Goal: Task Accomplishment & Management: Manage account settings

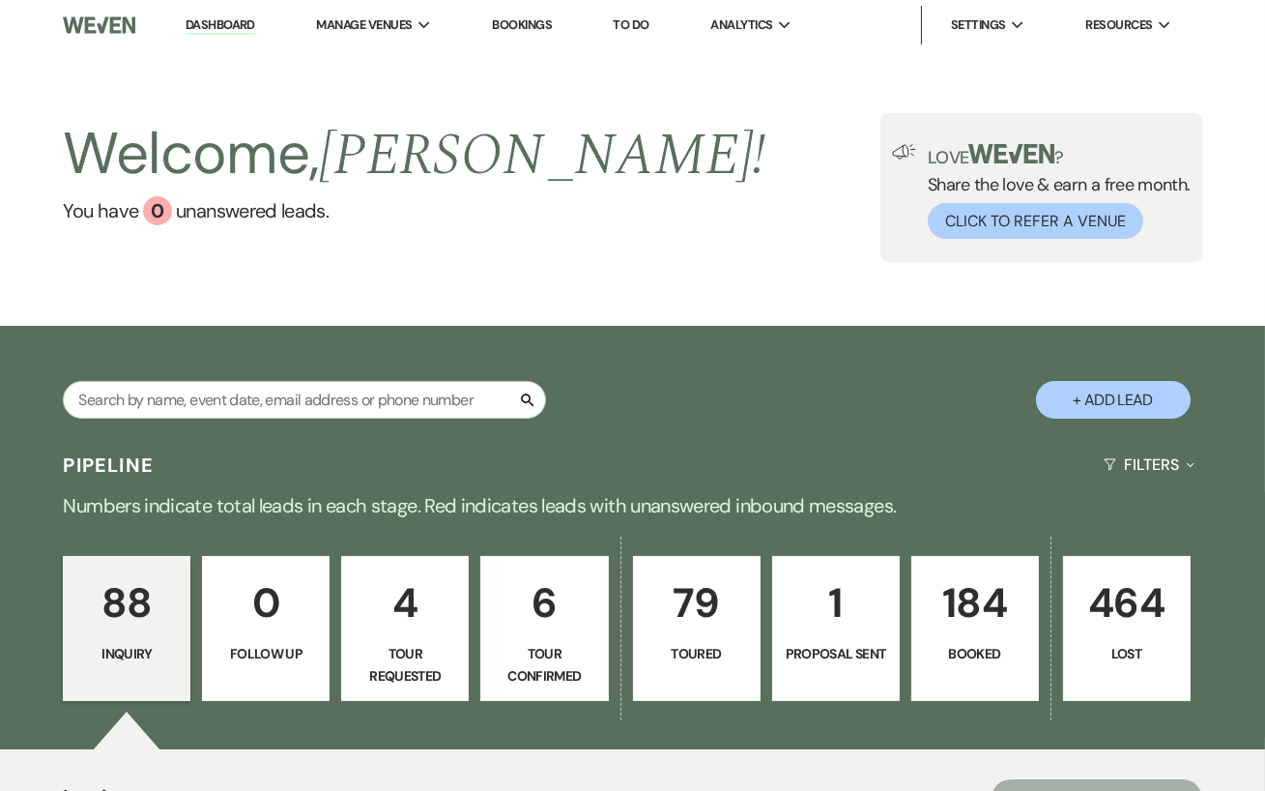
click at [833, 602] on p "1" at bounding box center [836, 602] width 102 height 65
select select "6"
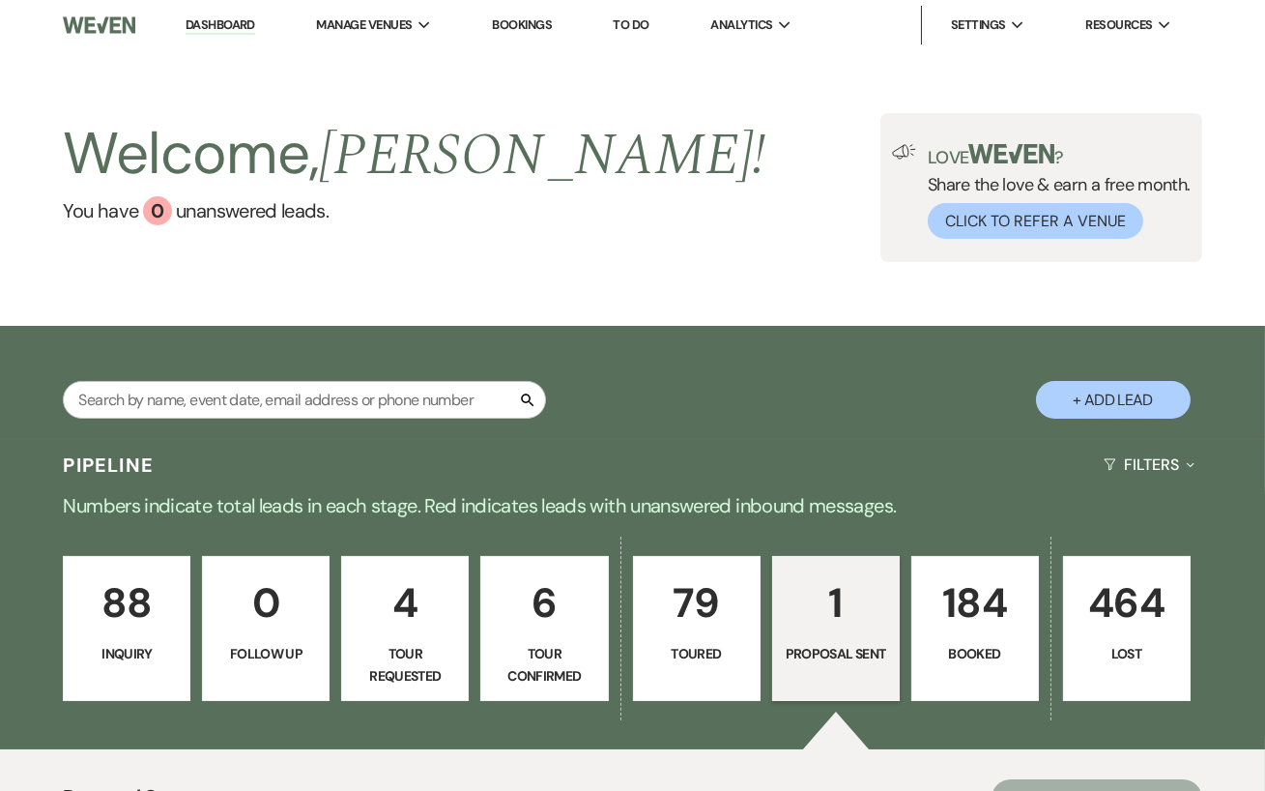
scroll to position [447, 0]
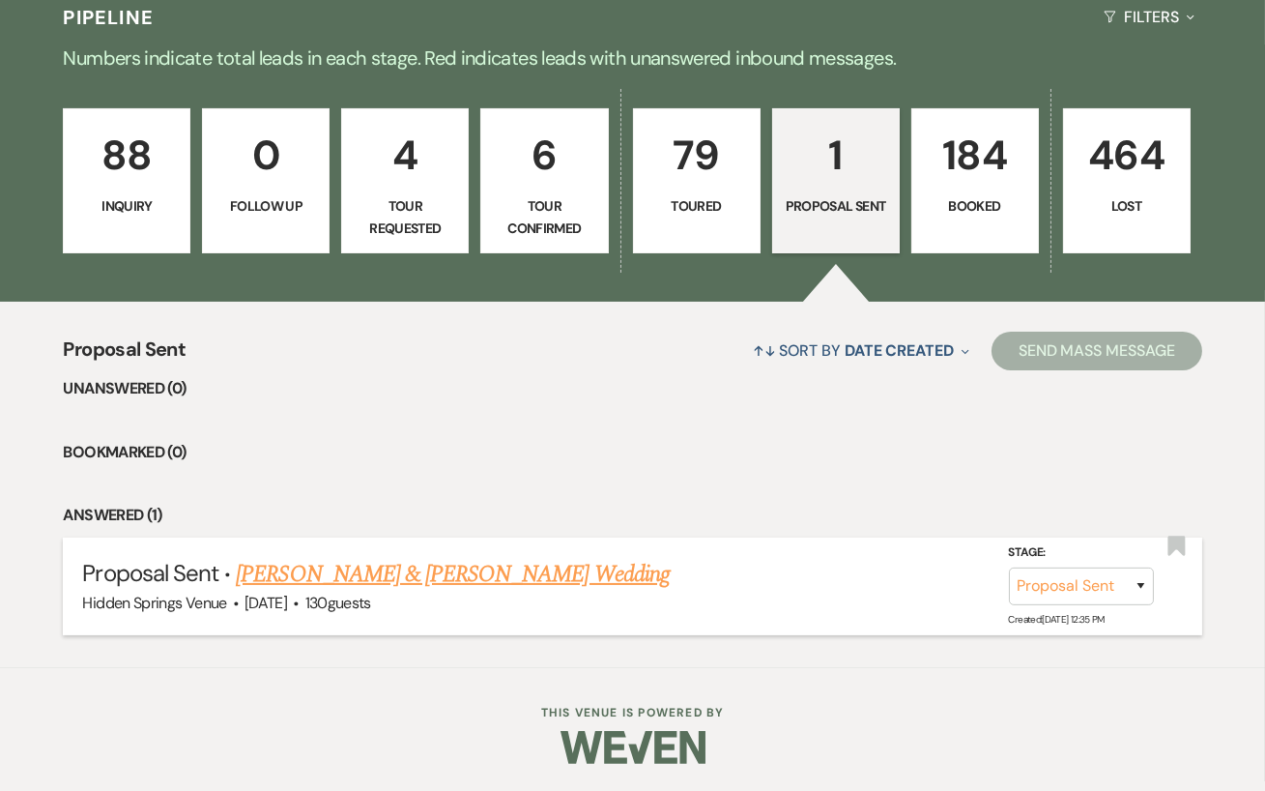
click at [449, 570] on link "[PERSON_NAME] & [PERSON_NAME] Wedding" at bounding box center [452, 574] width 433 height 35
select select "6"
select select "5"
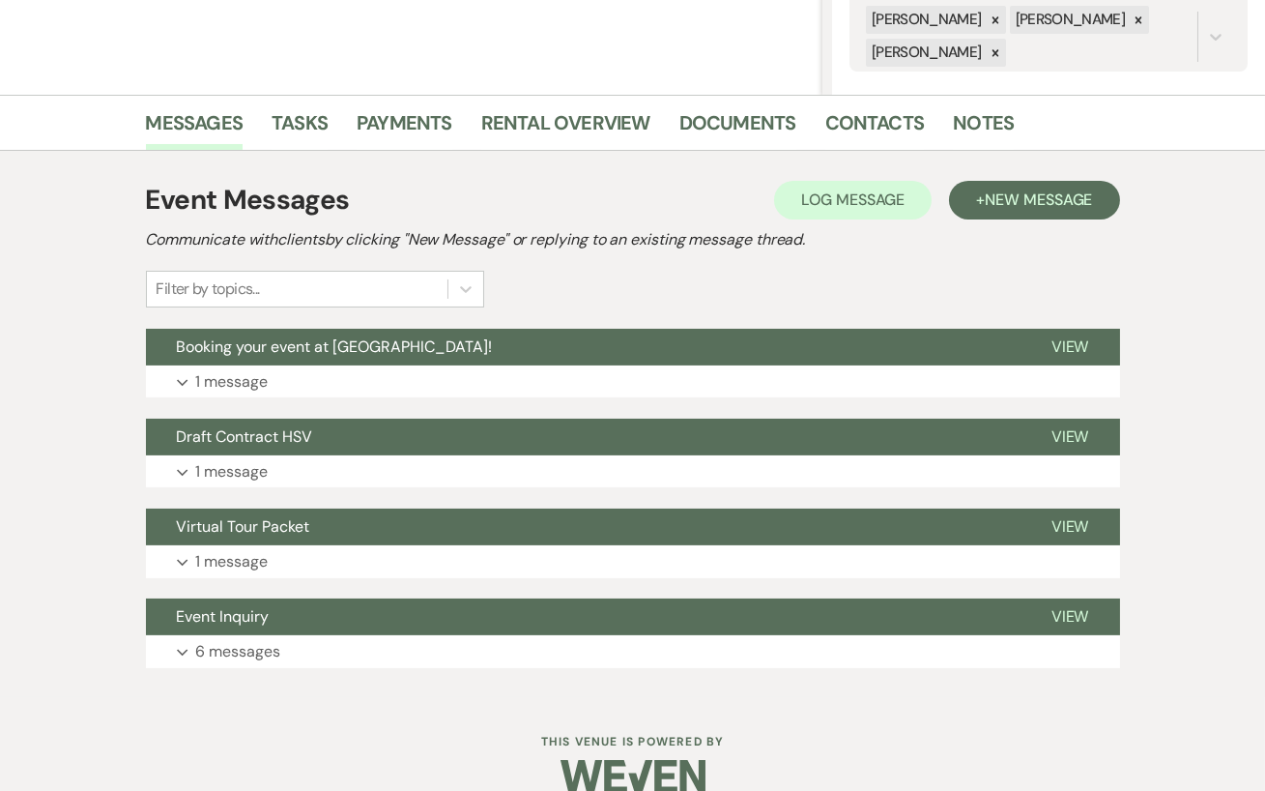
scroll to position [395, 0]
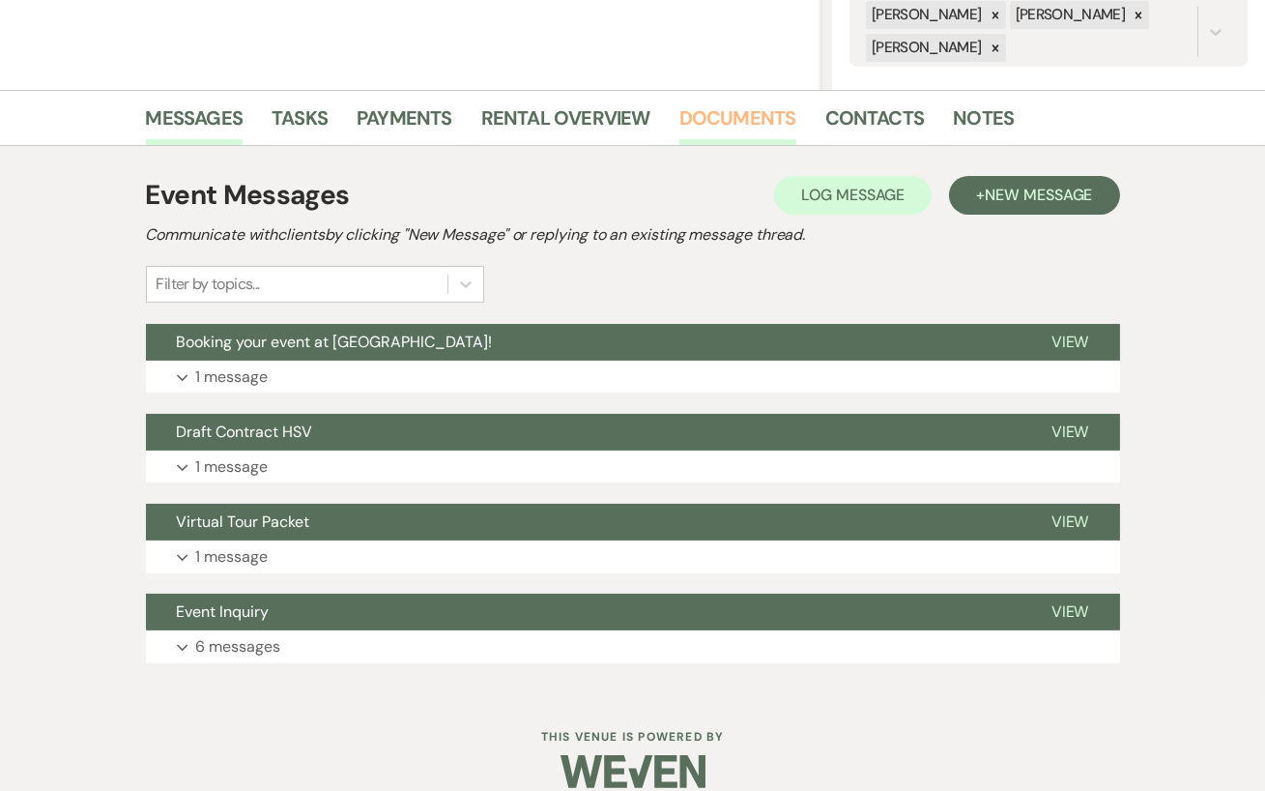
click at [739, 129] on link "Documents" at bounding box center [737, 123] width 117 height 43
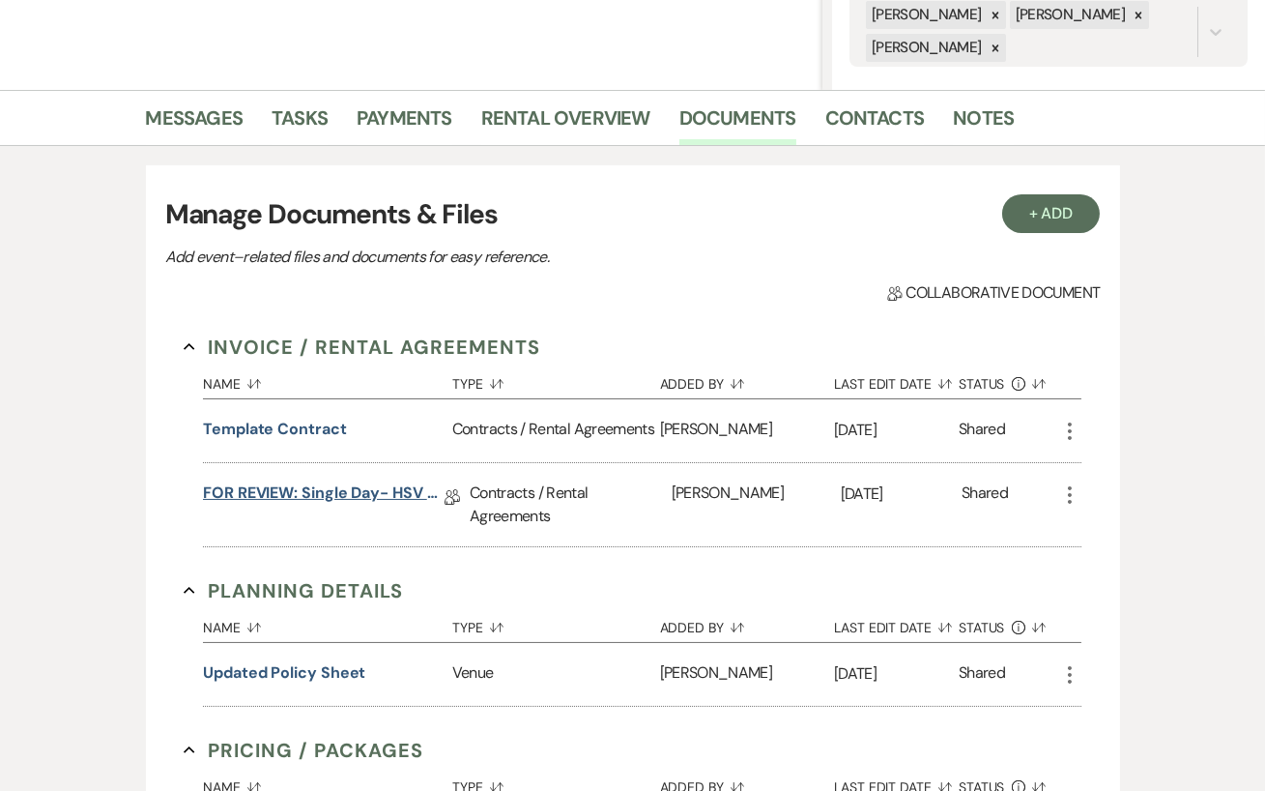
click at [352, 496] on link "FOR REVIEW: Single Day- HSV Contract" at bounding box center [324, 496] width 242 height 30
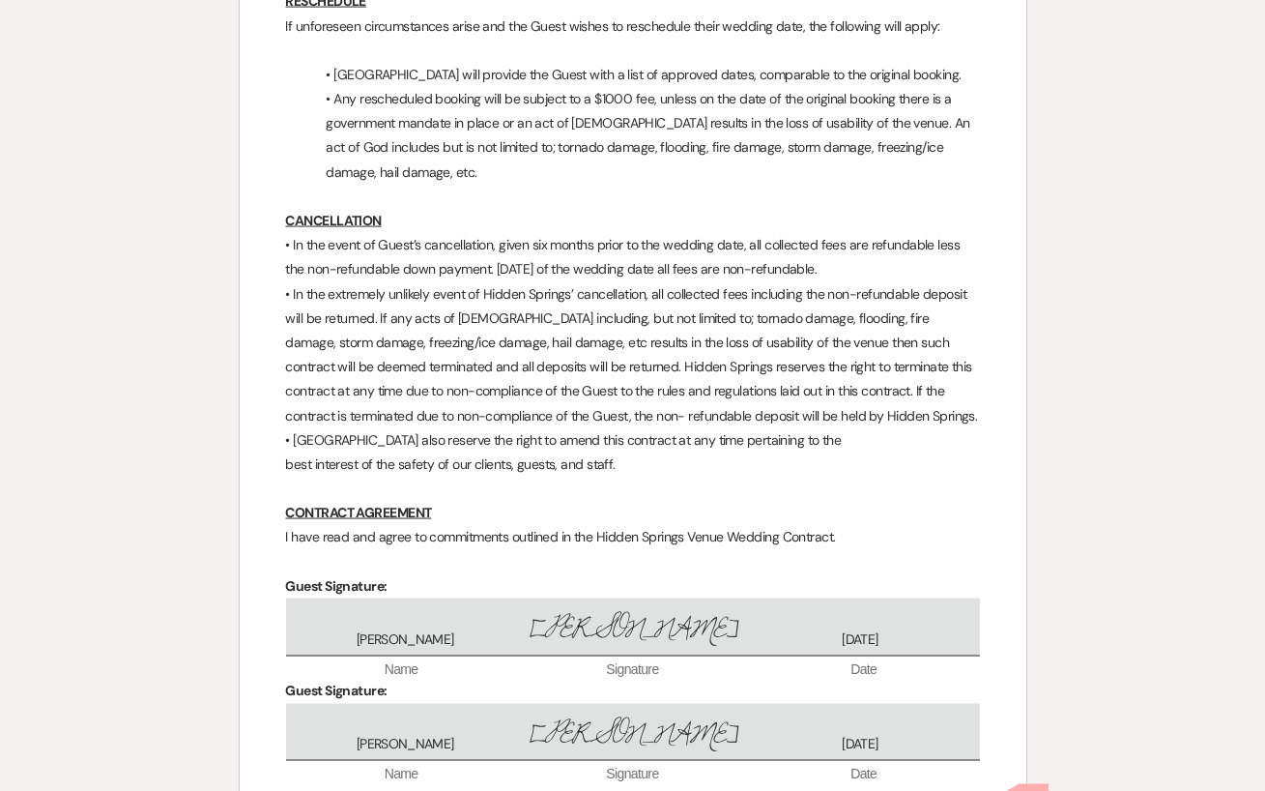
scroll to position [6277, 0]
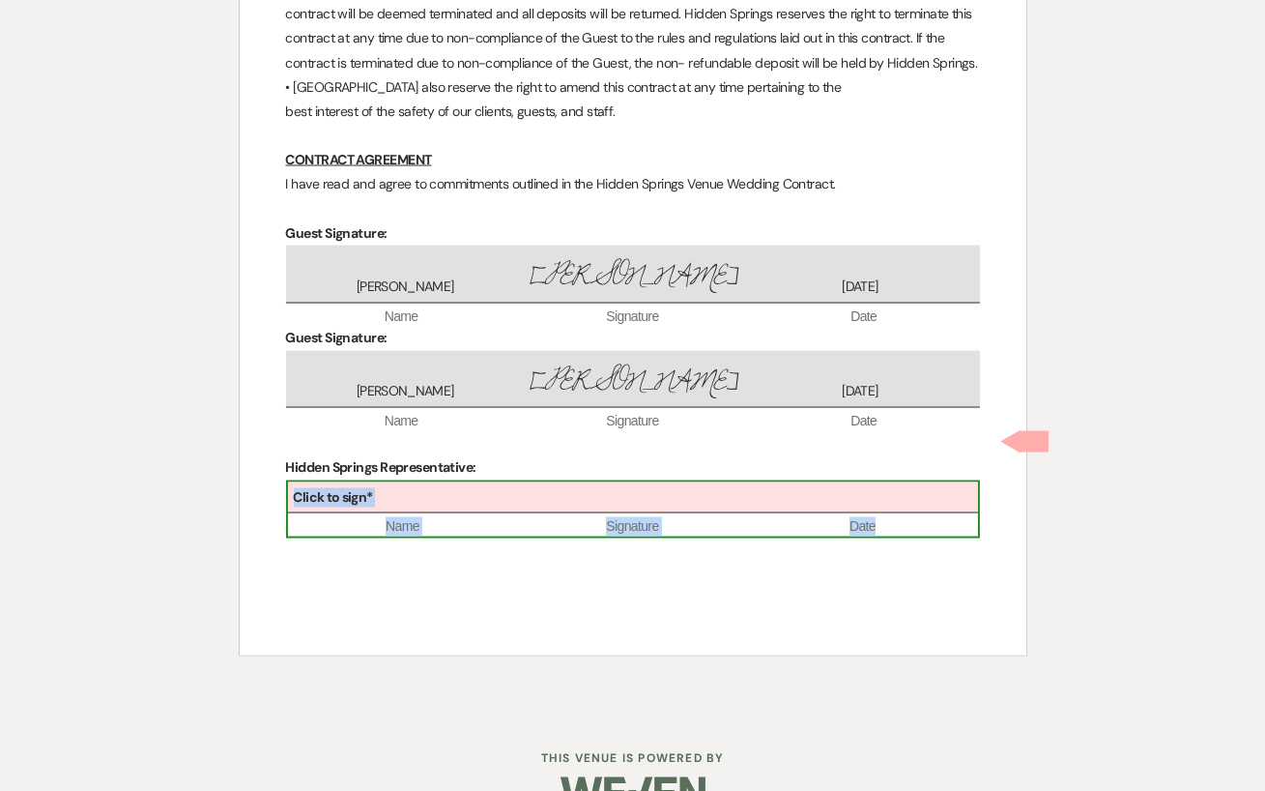
click at [695, 482] on div "Click to sign*" at bounding box center [633, 498] width 690 height 32
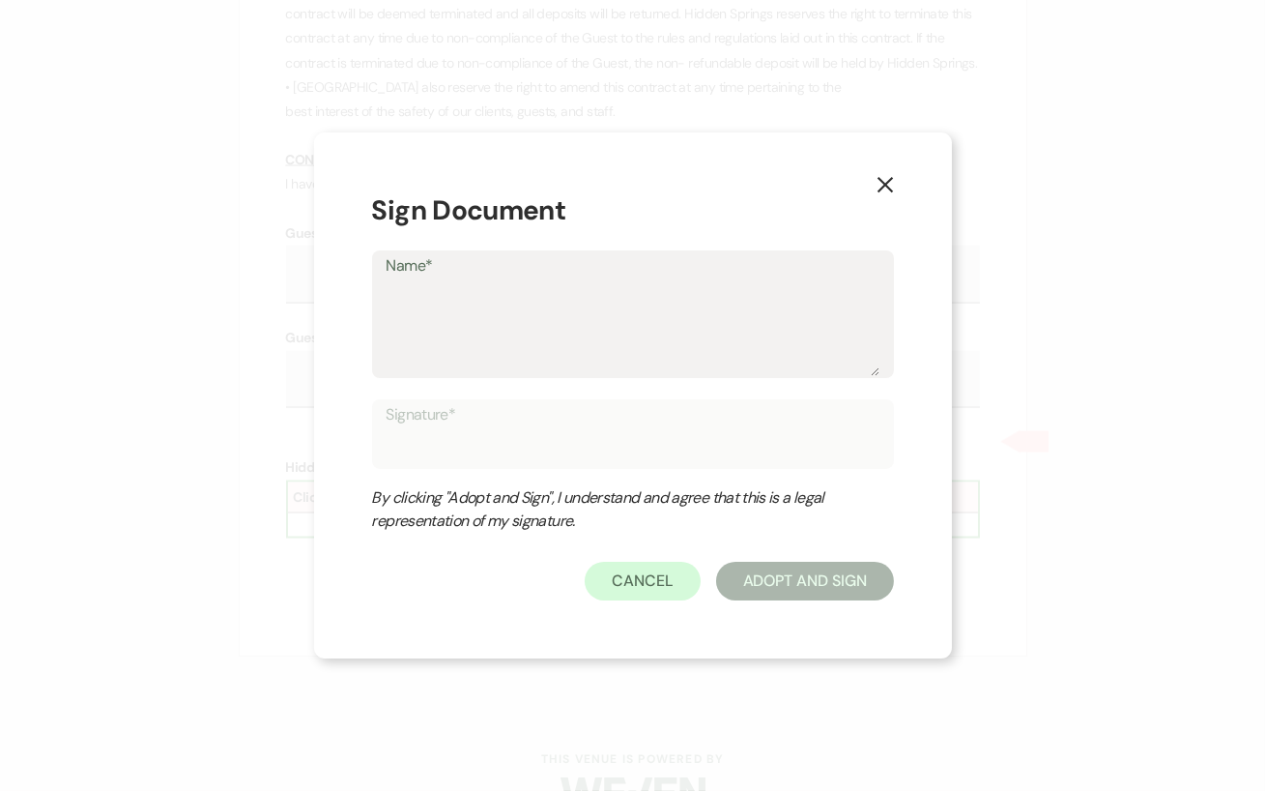
type textarea "M"
type input "M"
type textarea "Ma"
type input "Ma"
type textarea "Mar"
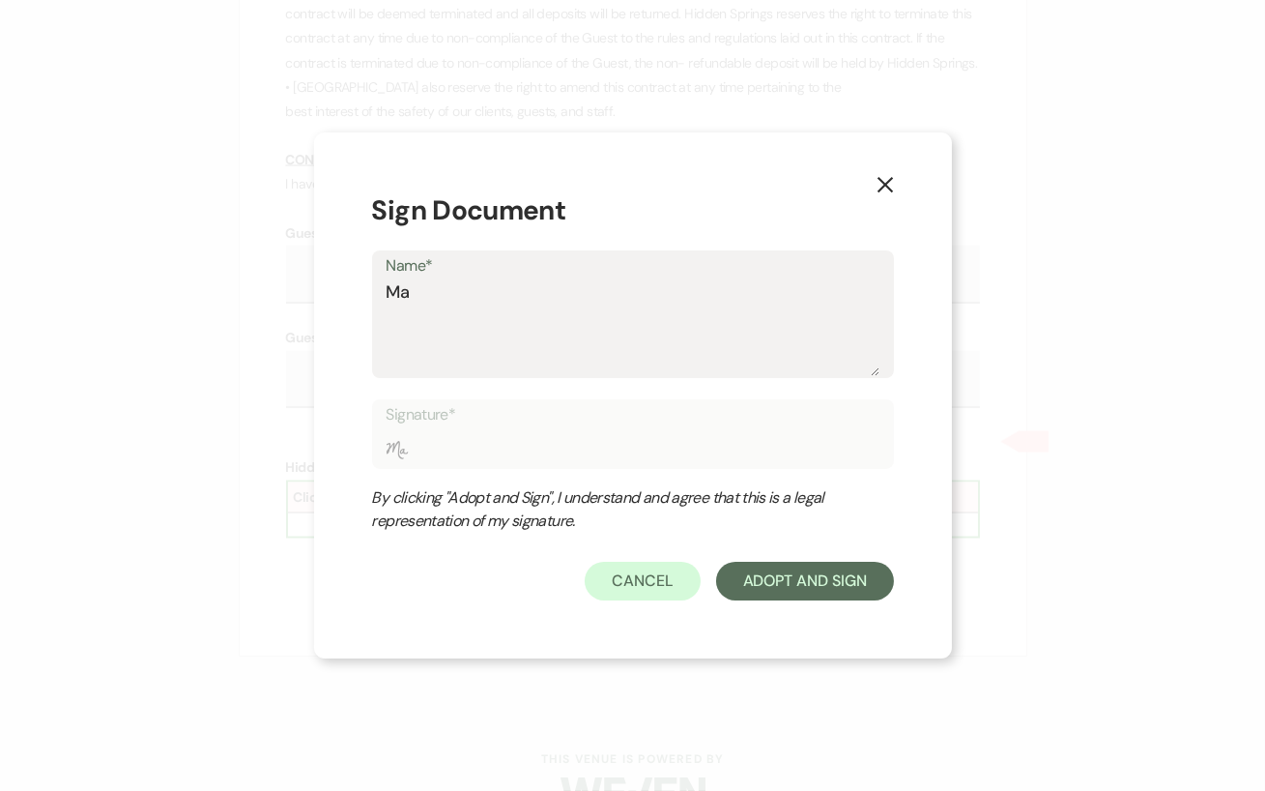
type input "Mar"
type textarea "Mari"
type input "Mari"
type textarea "Maris"
type input "Maris"
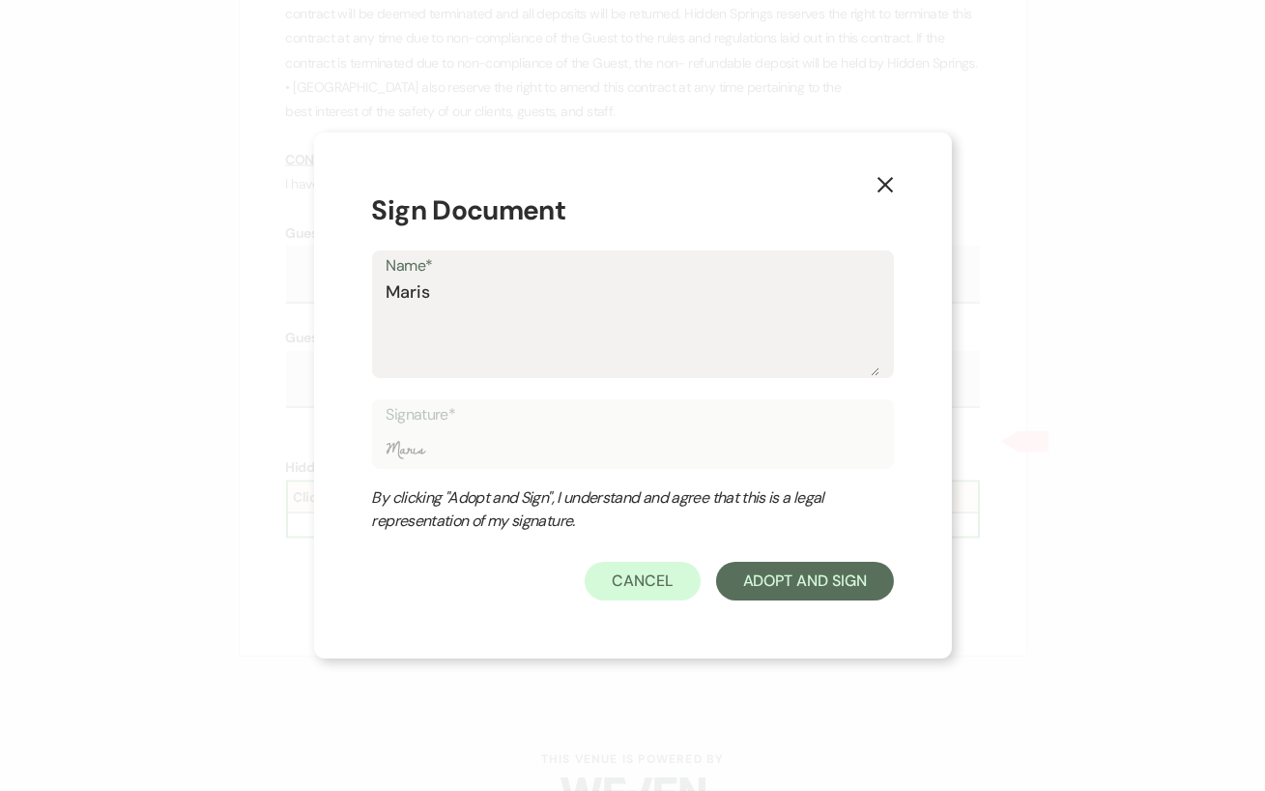
type textarea "Mariss"
type input "Mariss"
type textarea "[PERSON_NAME]"
type input "[PERSON_NAME]"
type textarea "[PERSON_NAME]"
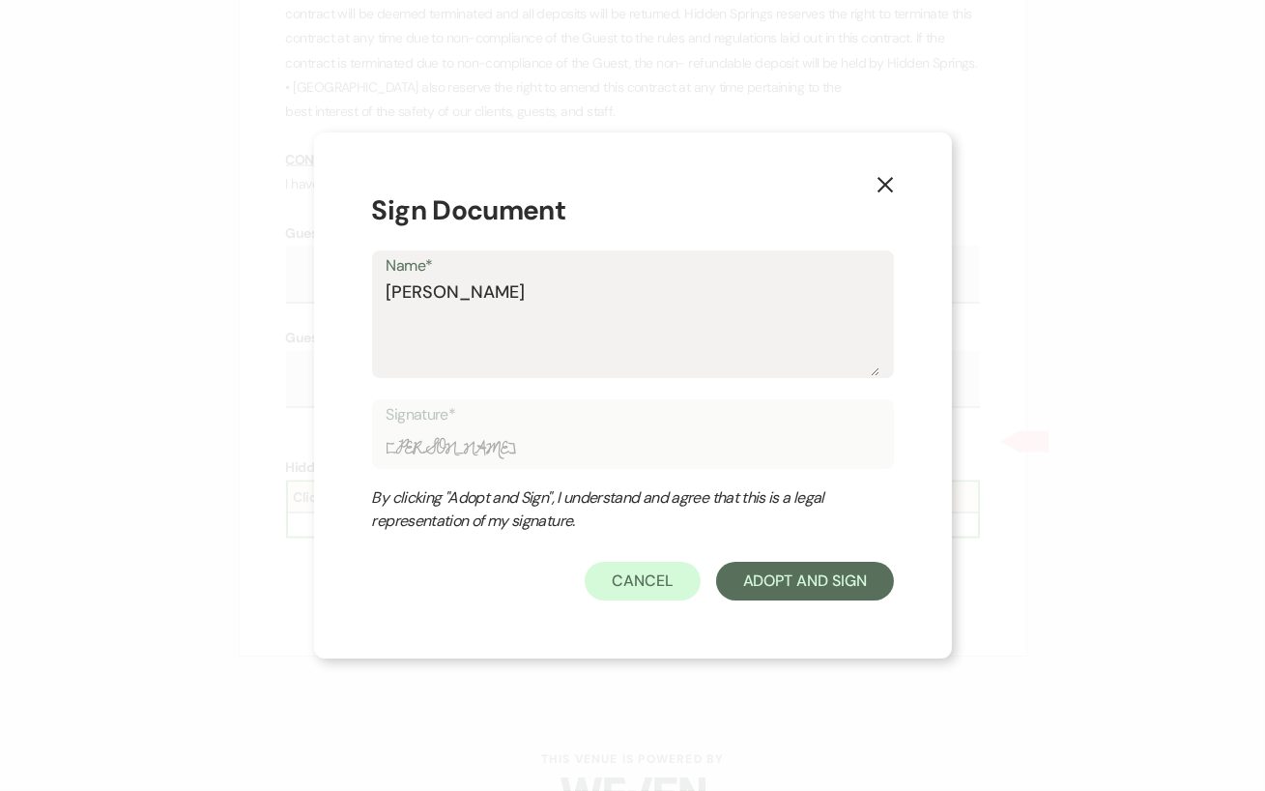
type input "[PERSON_NAME]"
type textarea "[PERSON_NAME]"
type input "[PERSON_NAME]"
type textarea "[PERSON_NAME]"
type input "[PERSON_NAME]"
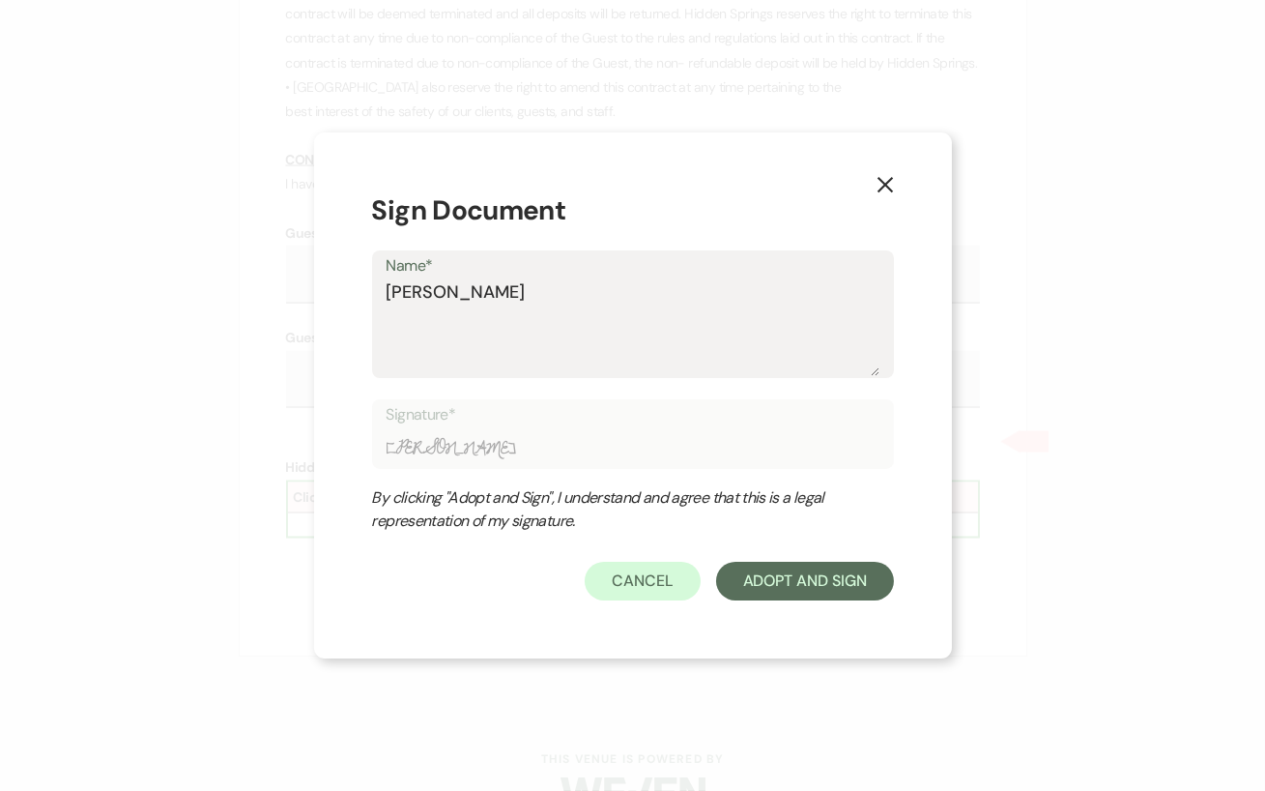
type textarea "[PERSON_NAME]"
type input "[PERSON_NAME]"
type textarea "[PERSON_NAME]"
type input "[PERSON_NAME]"
type textarea "[PERSON_NAME]"
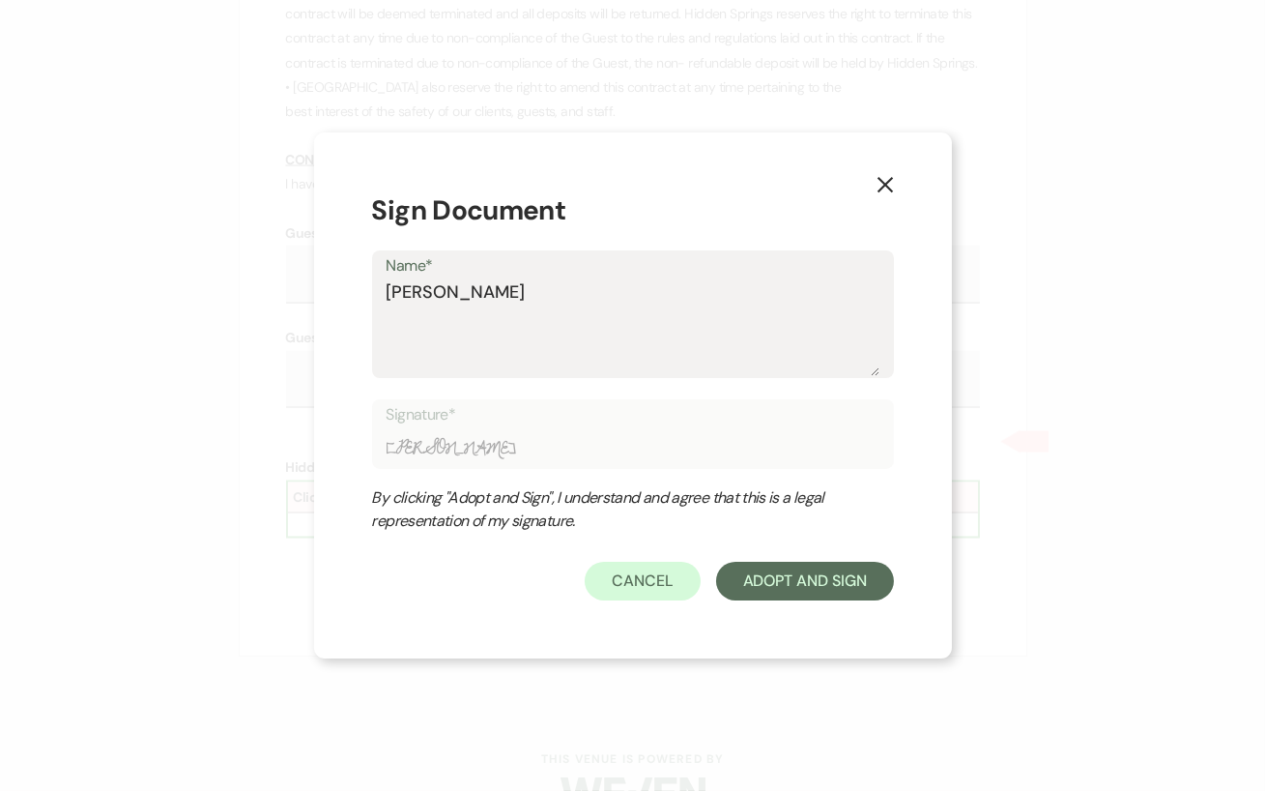
type input "[PERSON_NAME]"
type textarea "[PERSON_NAME]"
type input "[PERSON_NAME]"
type textarea "[PERSON_NAME]"
click at [833, 570] on button "Adopt And Sign" at bounding box center [805, 580] width 178 height 39
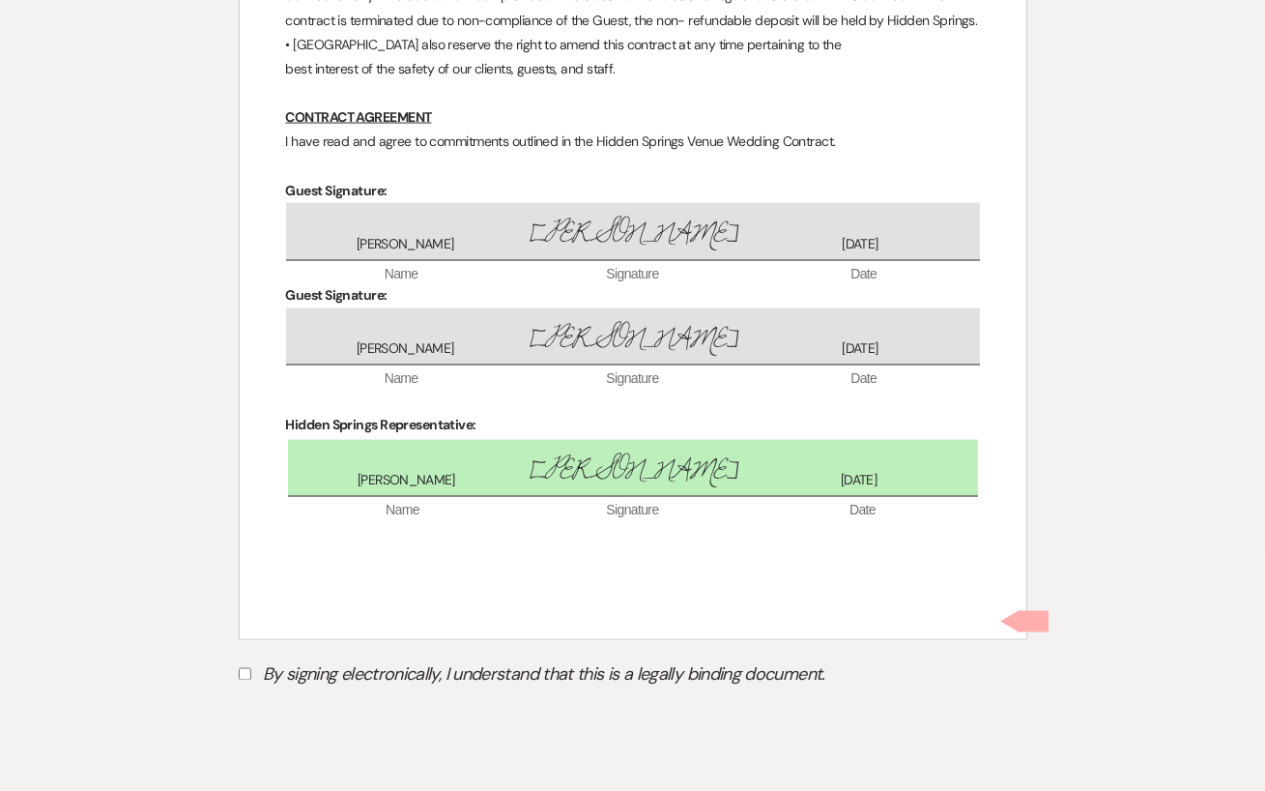
scroll to position [6359, 0]
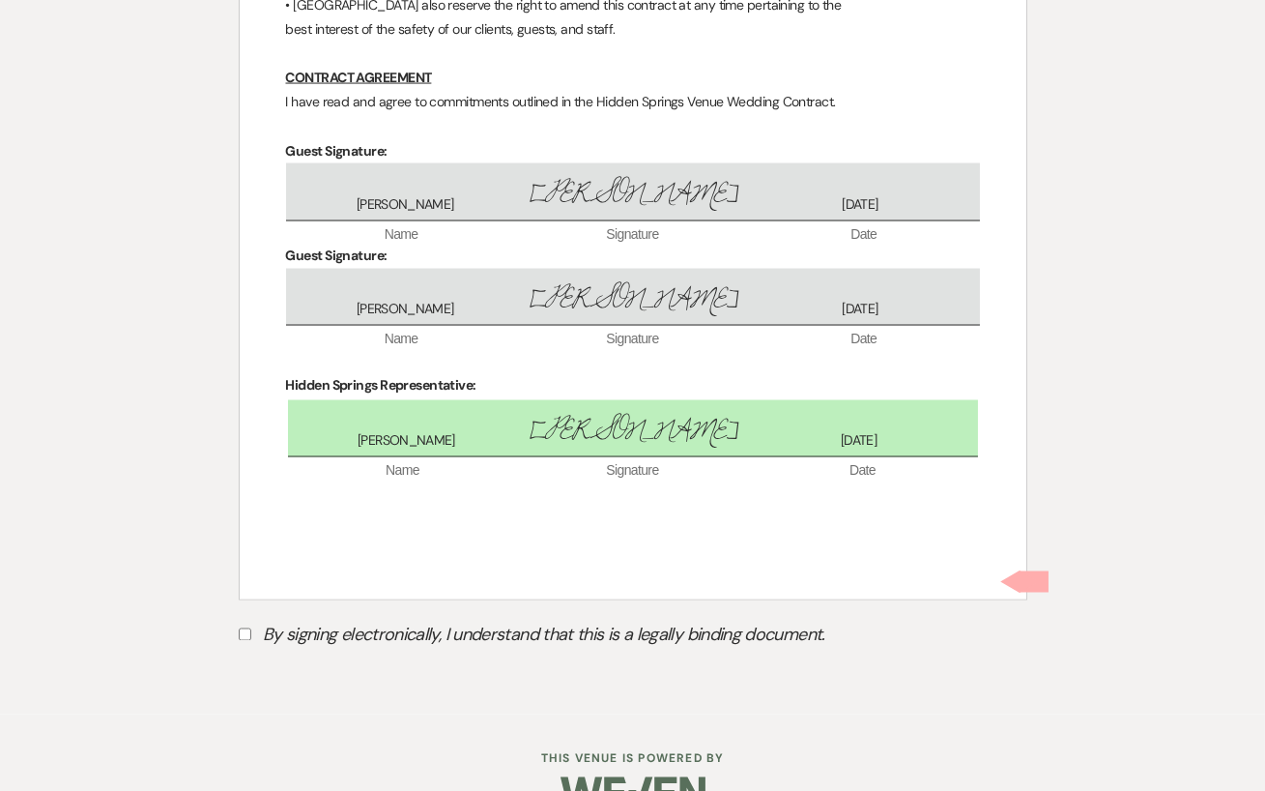
click at [242, 619] on label "By signing electronically, I understand that this is a legally binding document." at bounding box center [633, 637] width 789 height 37
click at [242, 628] on input "By signing electronically, I understand that this is a legally binding document." at bounding box center [245, 634] width 13 height 13
checkbox input "true"
click at [263, 666] on button "Submit" at bounding box center [306, 683] width 135 height 35
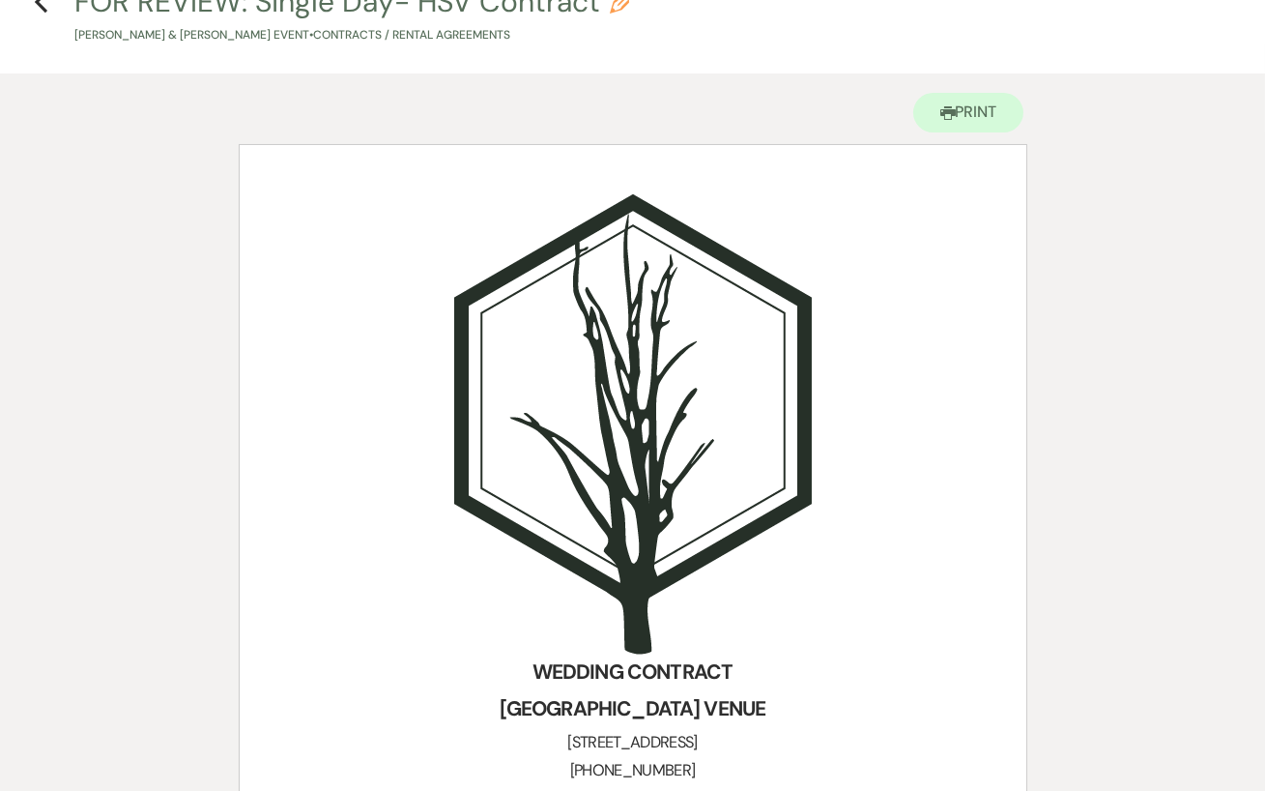
scroll to position [0, 0]
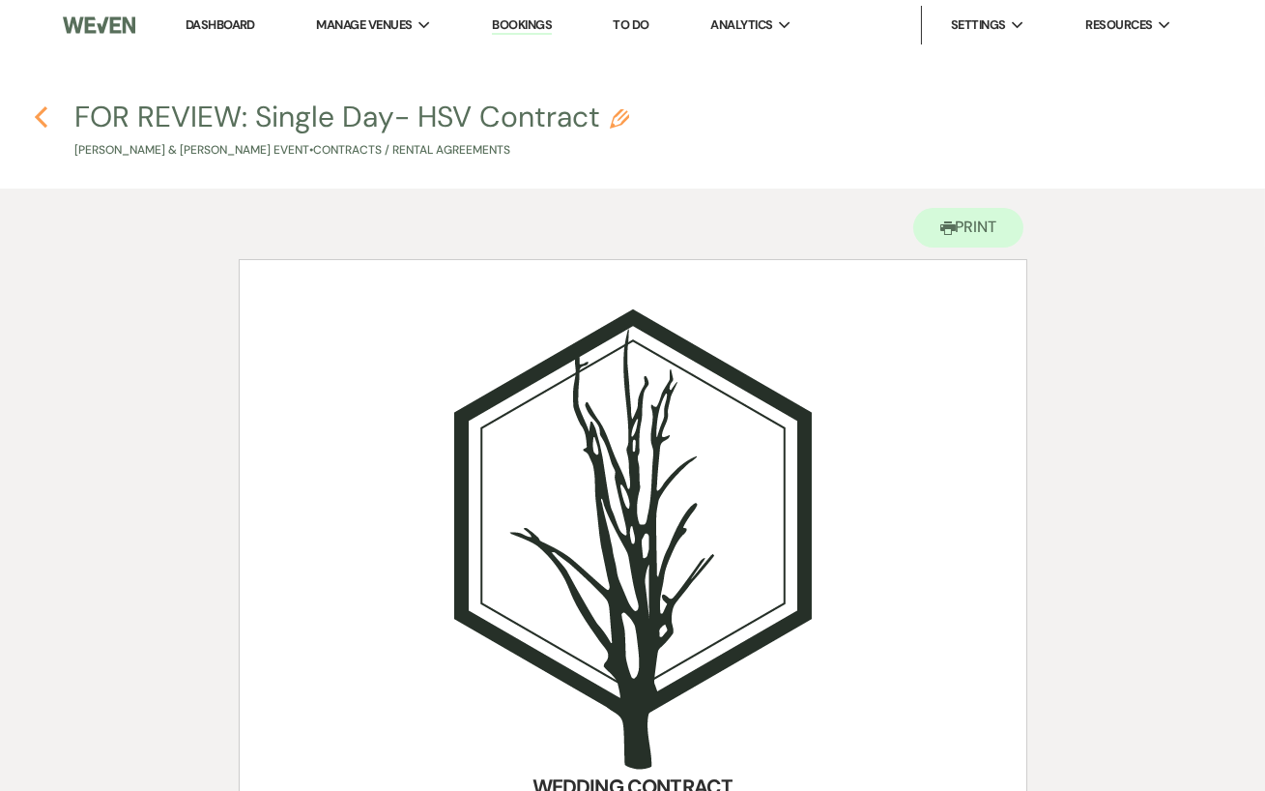
click at [42, 115] on icon "Previous" at bounding box center [41, 116] width 14 height 23
select select "6"
select select "5"
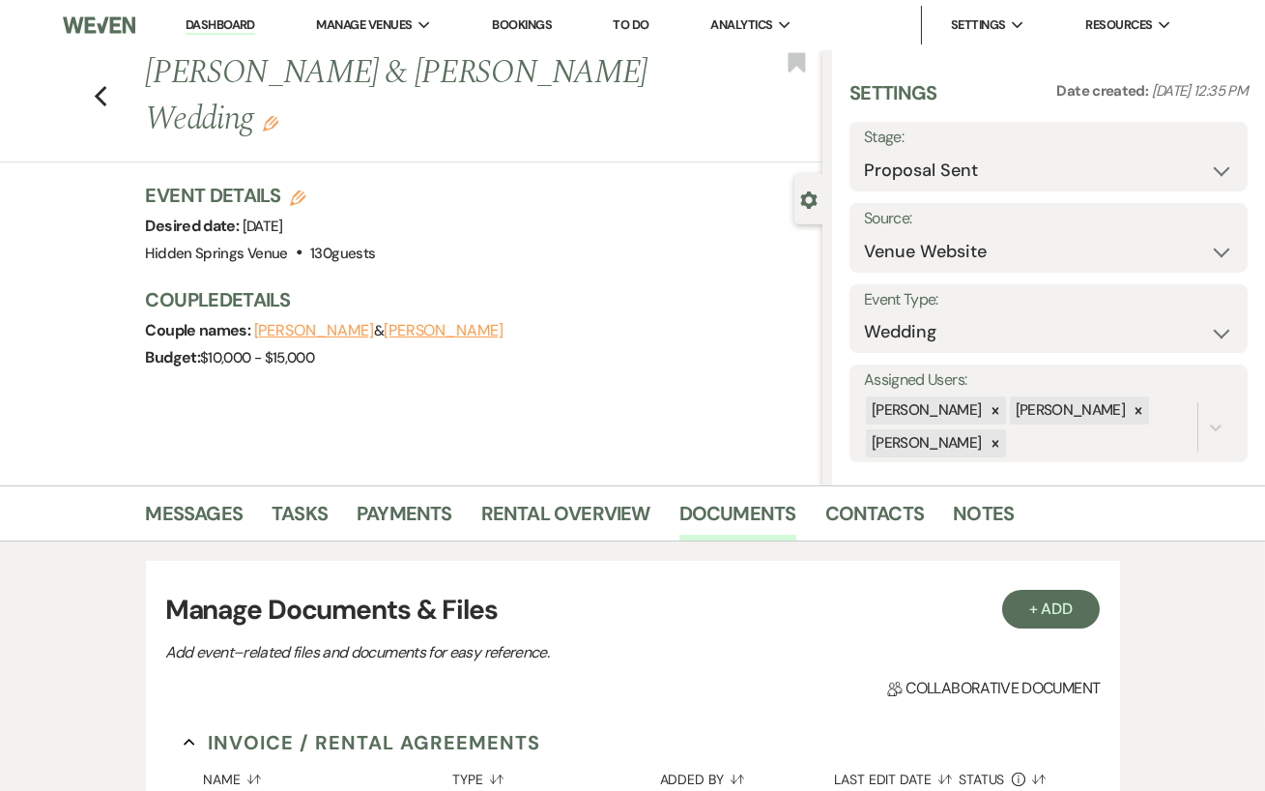
scroll to position [395, 0]
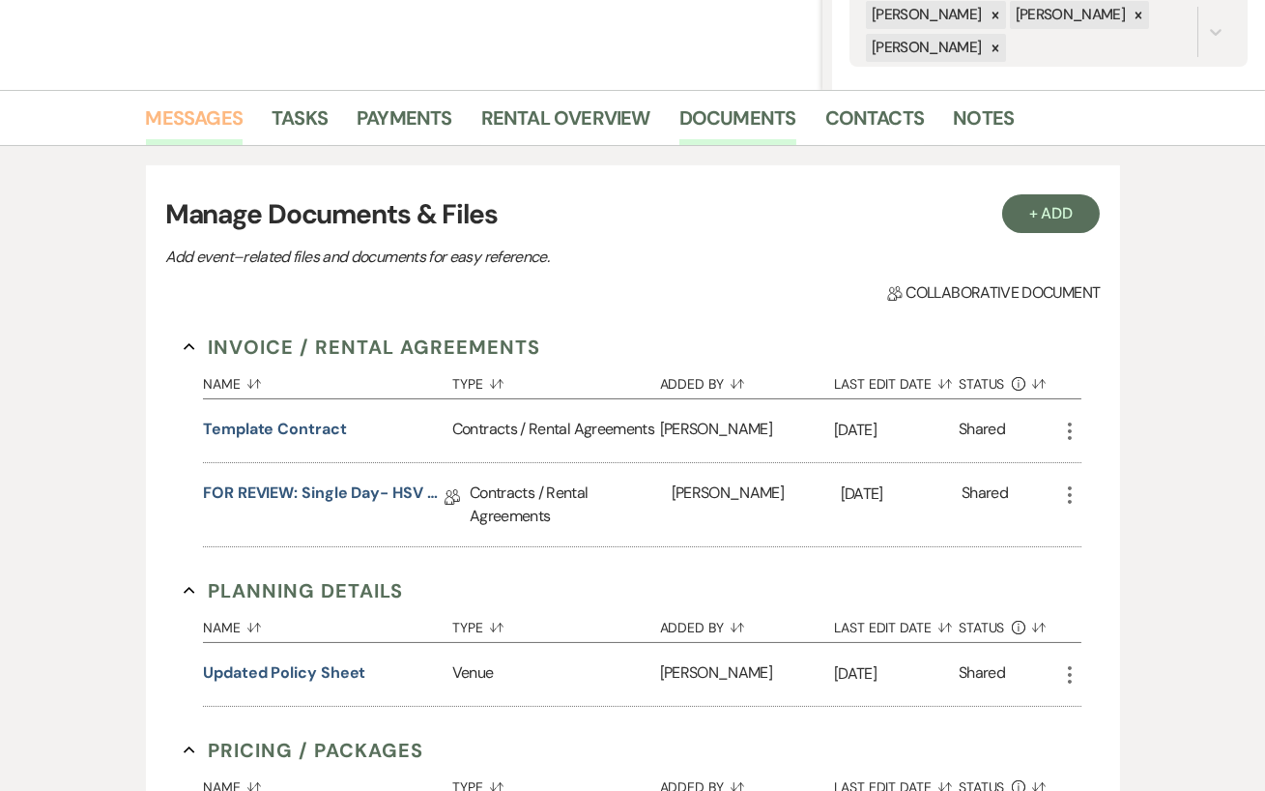
click at [196, 134] on link "Messages" at bounding box center [195, 123] width 98 height 43
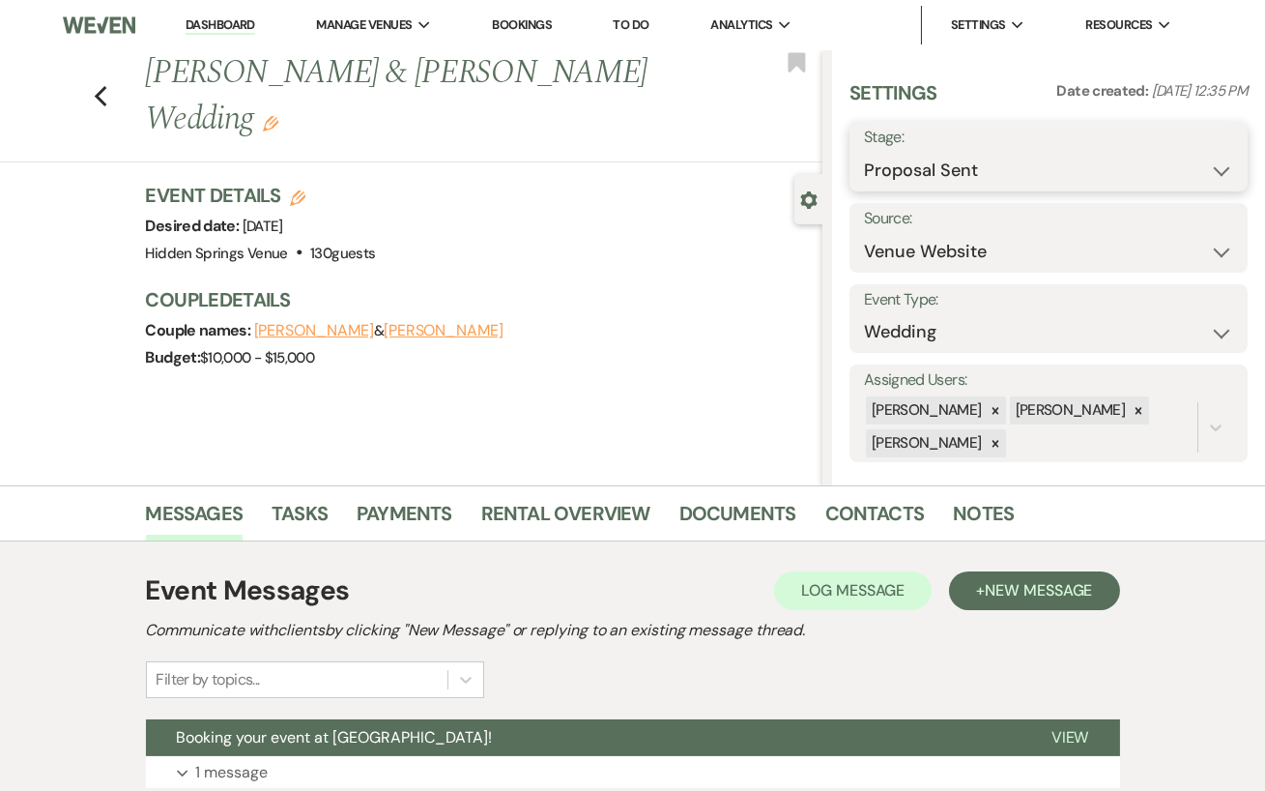
click at [1225, 180] on select "Inquiry Follow Up Tour Requested Tour Confirmed Toured Proposal Sent Booked Lost" at bounding box center [1048, 171] width 369 height 38
select select "7"
click at [864, 152] on select "Inquiry Follow Up Tour Requested Tour Confirmed Toured Proposal Sent Booked Lost" at bounding box center [1048, 171] width 369 height 38
click at [1203, 157] on button "Save" at bounding box center [1206, 156] width 83 height 39
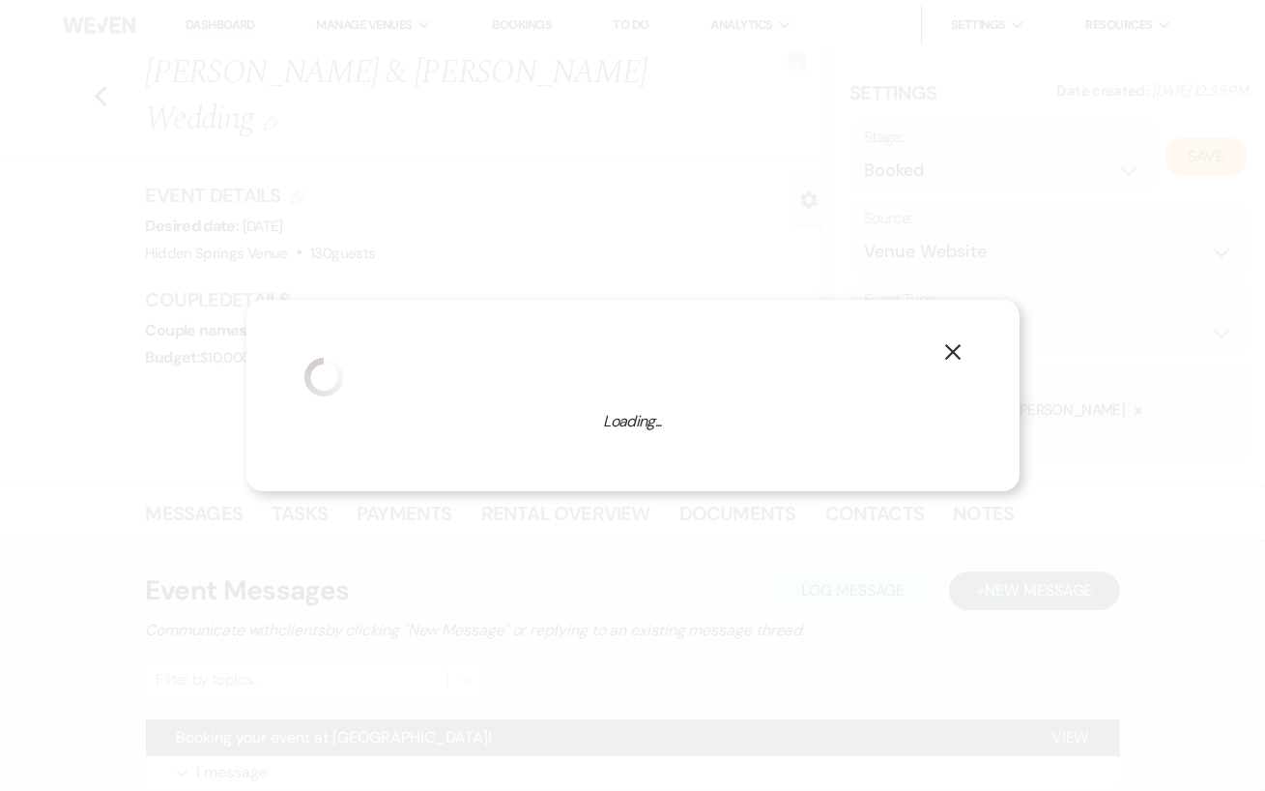
select select "1"
select select "638"
select select "false"
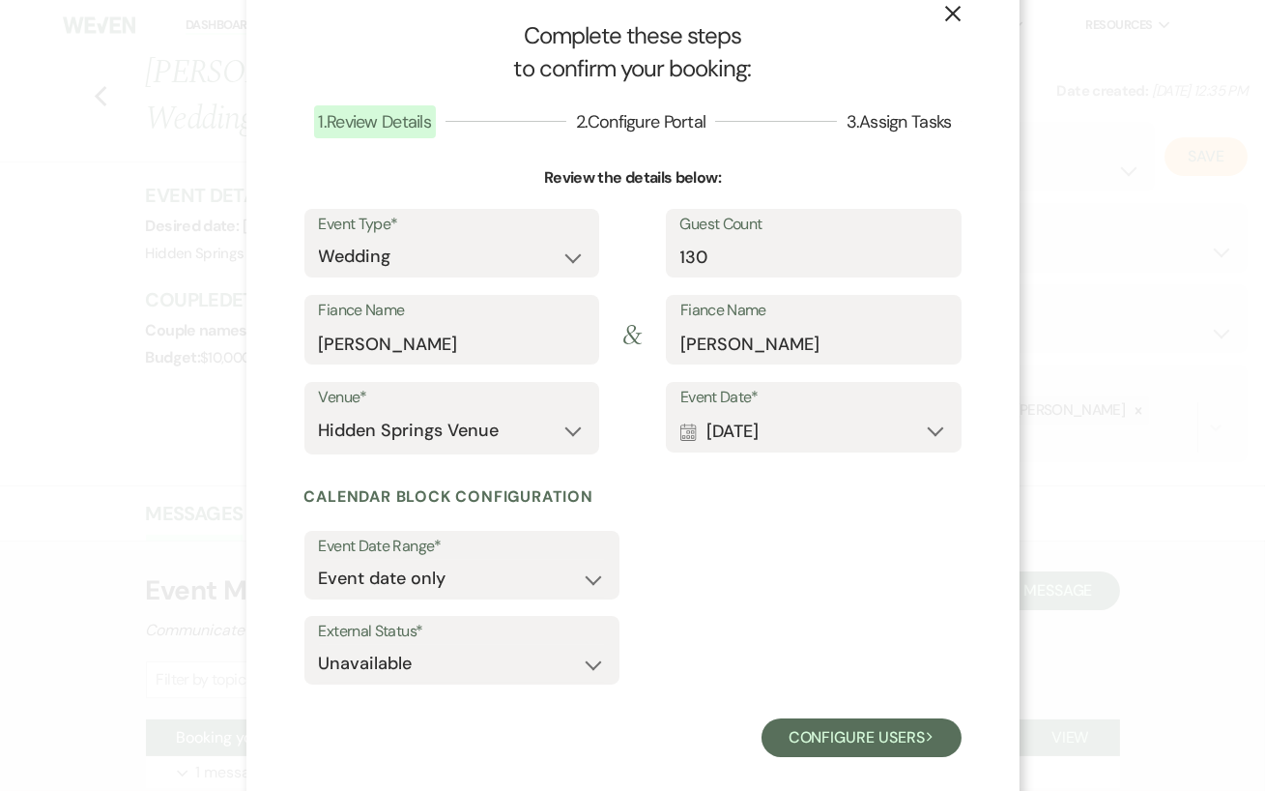
scroll to position [39, 0]
click at [860, 734] on button "Configure users Next" at bounding box center [862, 737] width 200 height 39
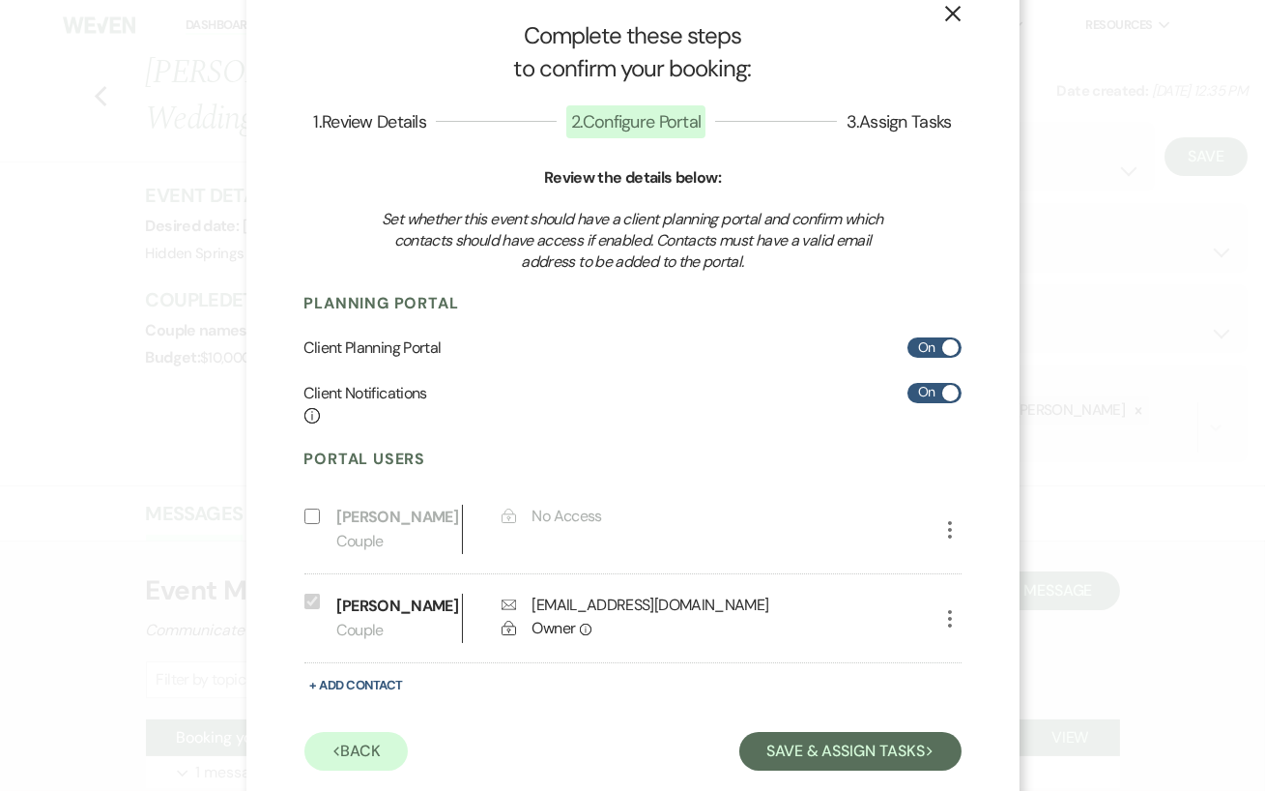
scroll to position [76, 0]
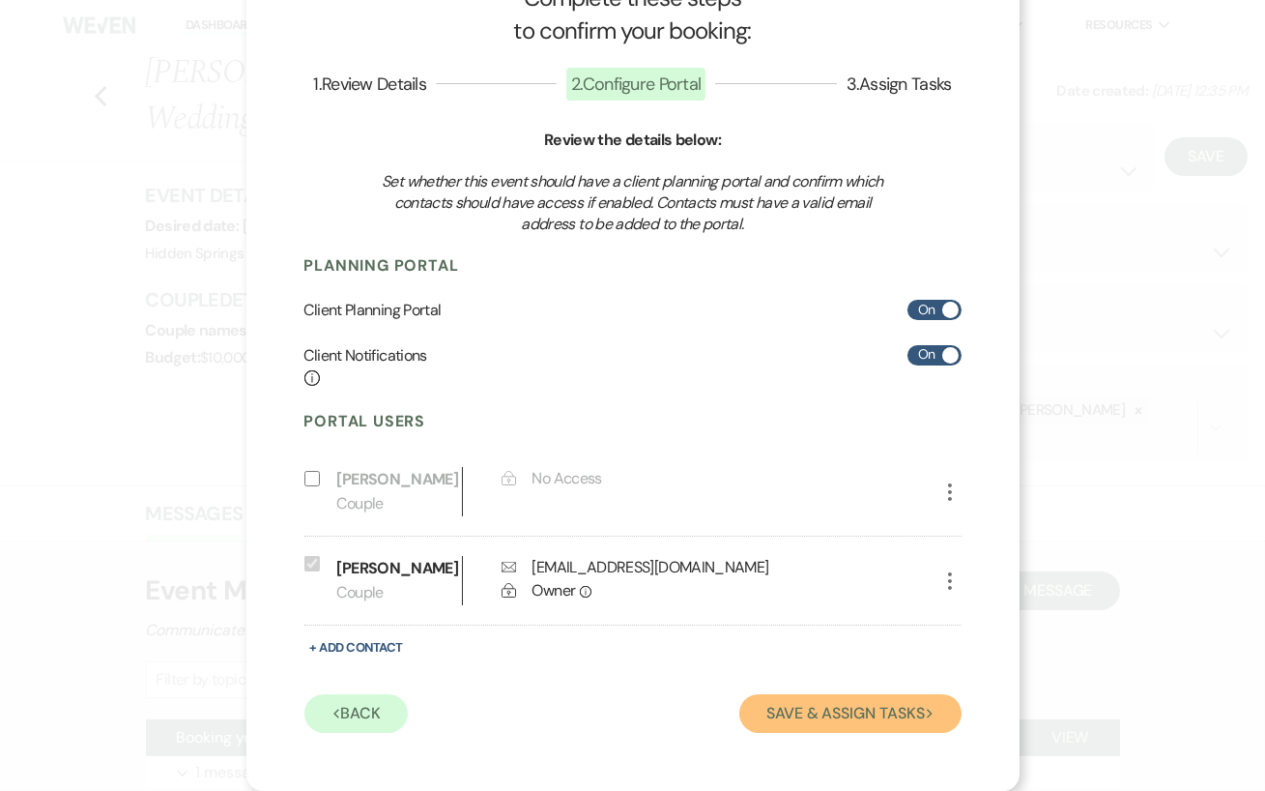
click at [863, 715] on button "Save & Assign Tasks Next" at bounding box center [849, 713] width 221 height 39
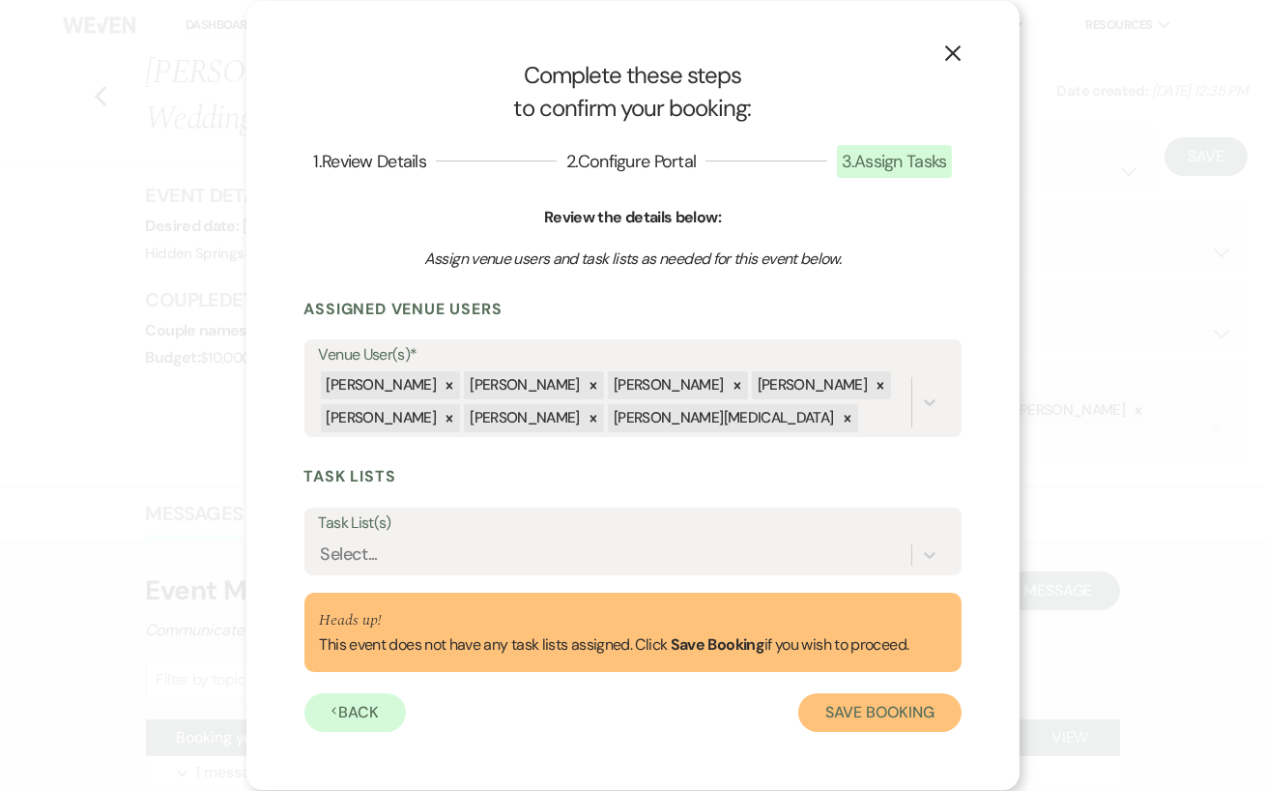
click at [863, 715] on button "Save Booking" at bounding box center [879, 712] width 162 height 39
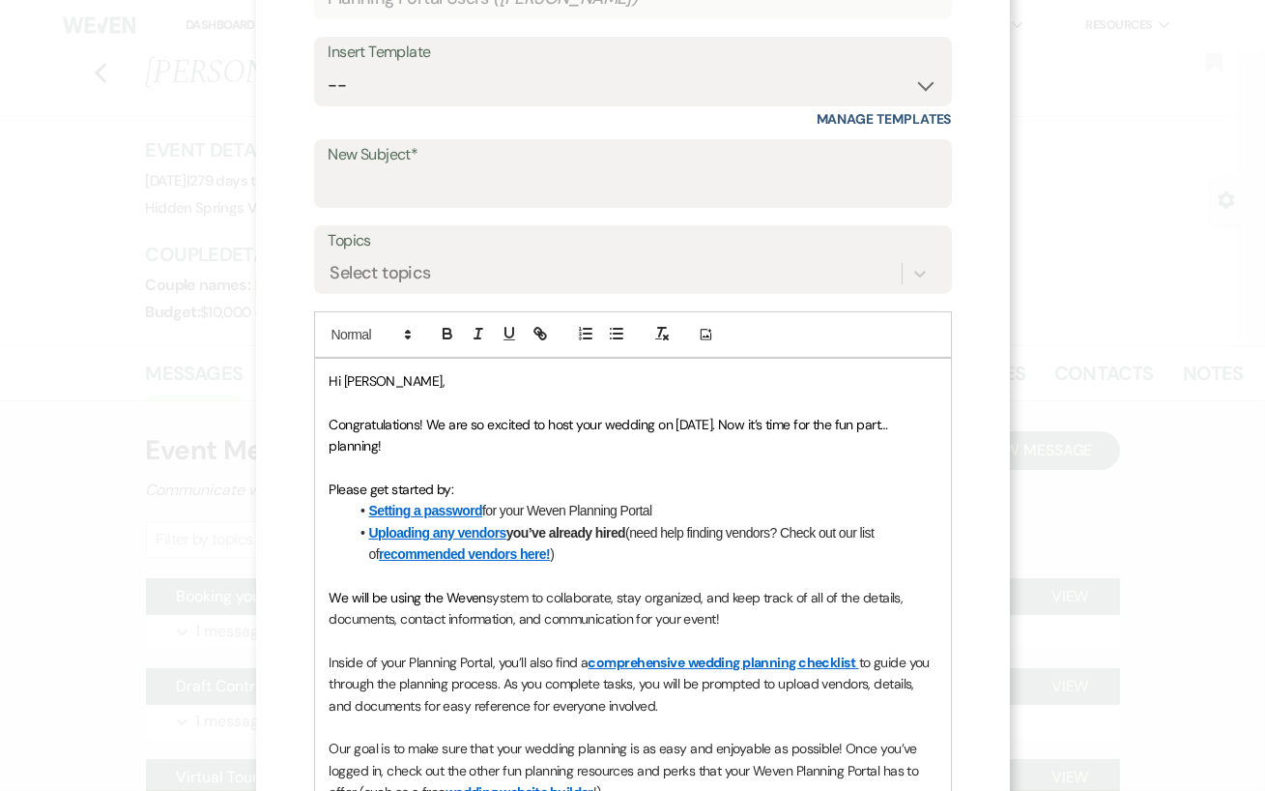
scroll to position [141, 0]
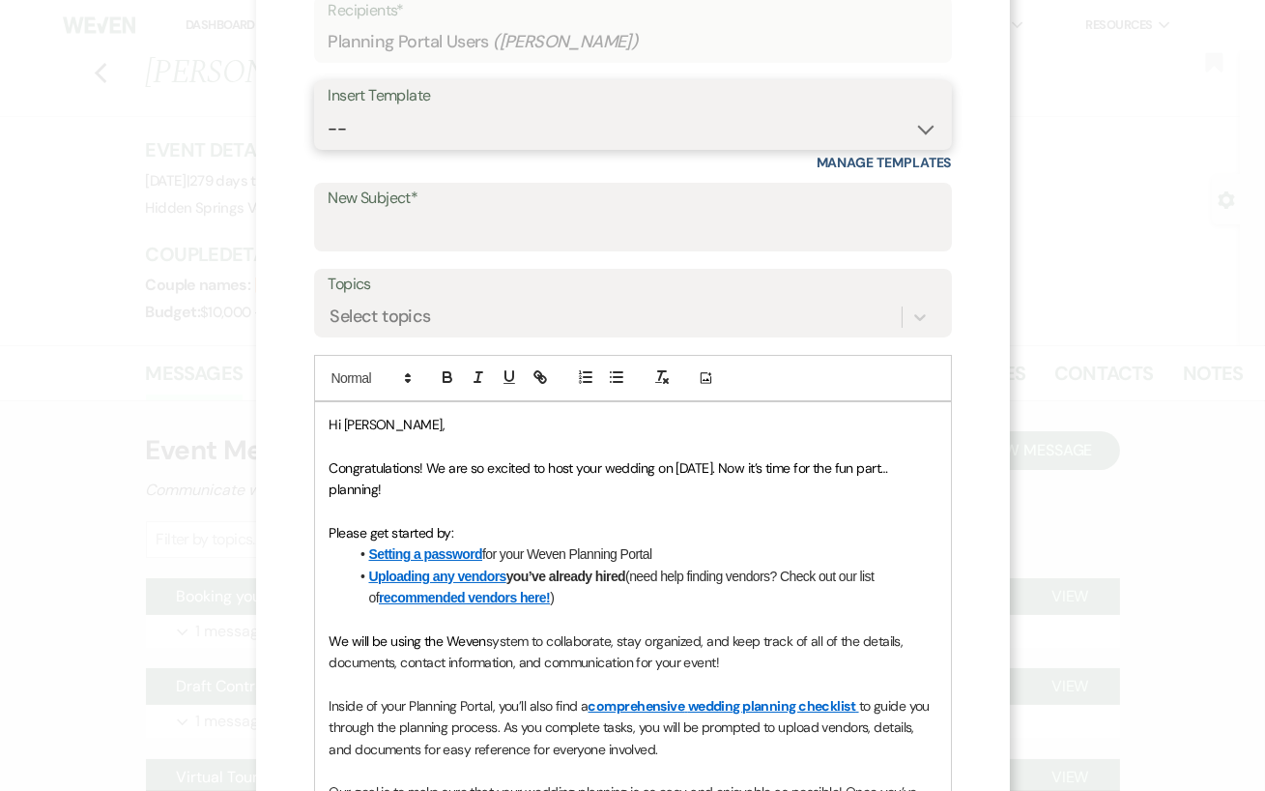
click at [699, 121] on select "-- Initial Inquiry Response Tour Request Response Follow Up Review Email Check-…" at bounding box center [633, 129] width 609 height 38
select select "1854"
click at [329, 110] on select "-- Initial Inquiry Response Tour Request Response Follow Up Review Email Check-…" at bounding box center [633, 129] width 609 height 38
type input "New Planning Platform"
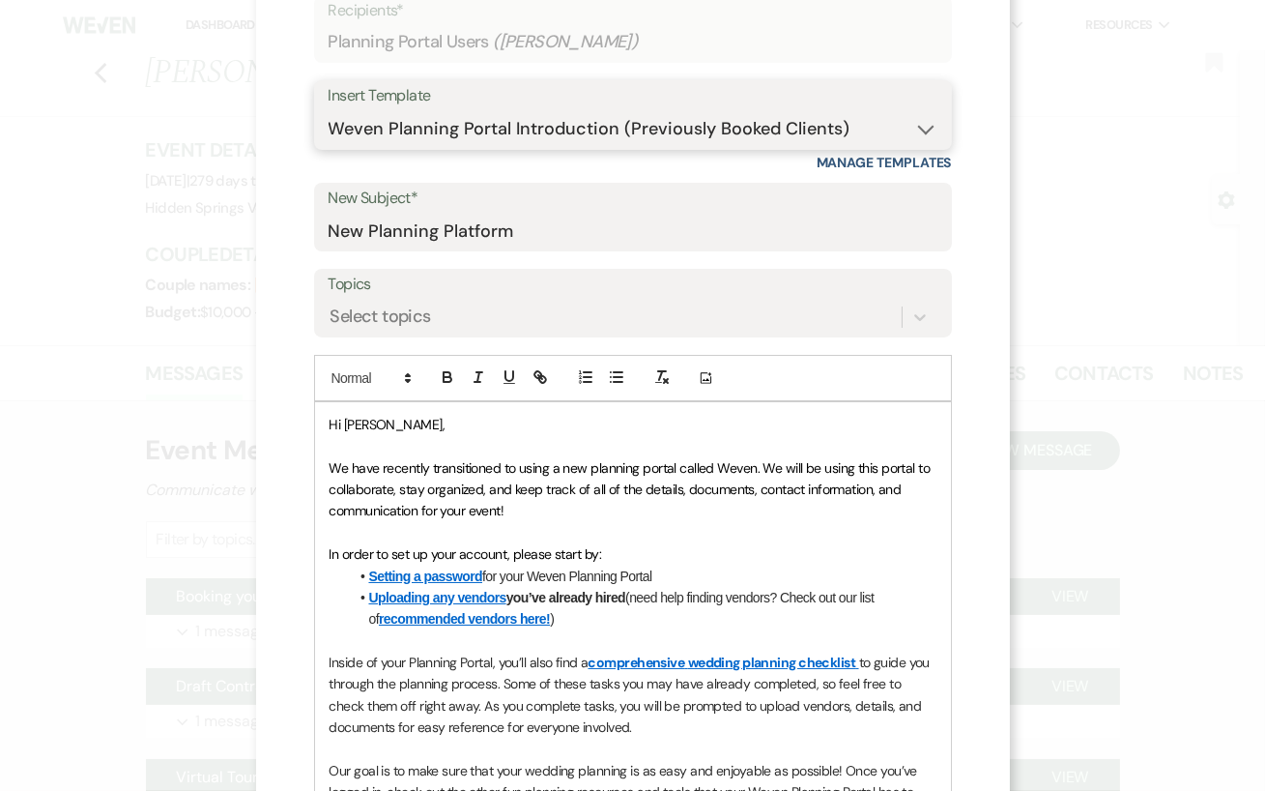
click at [675, 137] on select "-- Initial Inquiry Response Tour Request Response Follow Up Review Email Check-…" at bounding box center [633, 129] width 609 height 38
select select "2944"
click at [329, 110] on select "-- Initial Inquiry Response Tour Request Response Follow Up Review Email Check-…" at bounding box center [633, 129] width 609 height 38
type input "Hidden Springs Planning Portal"
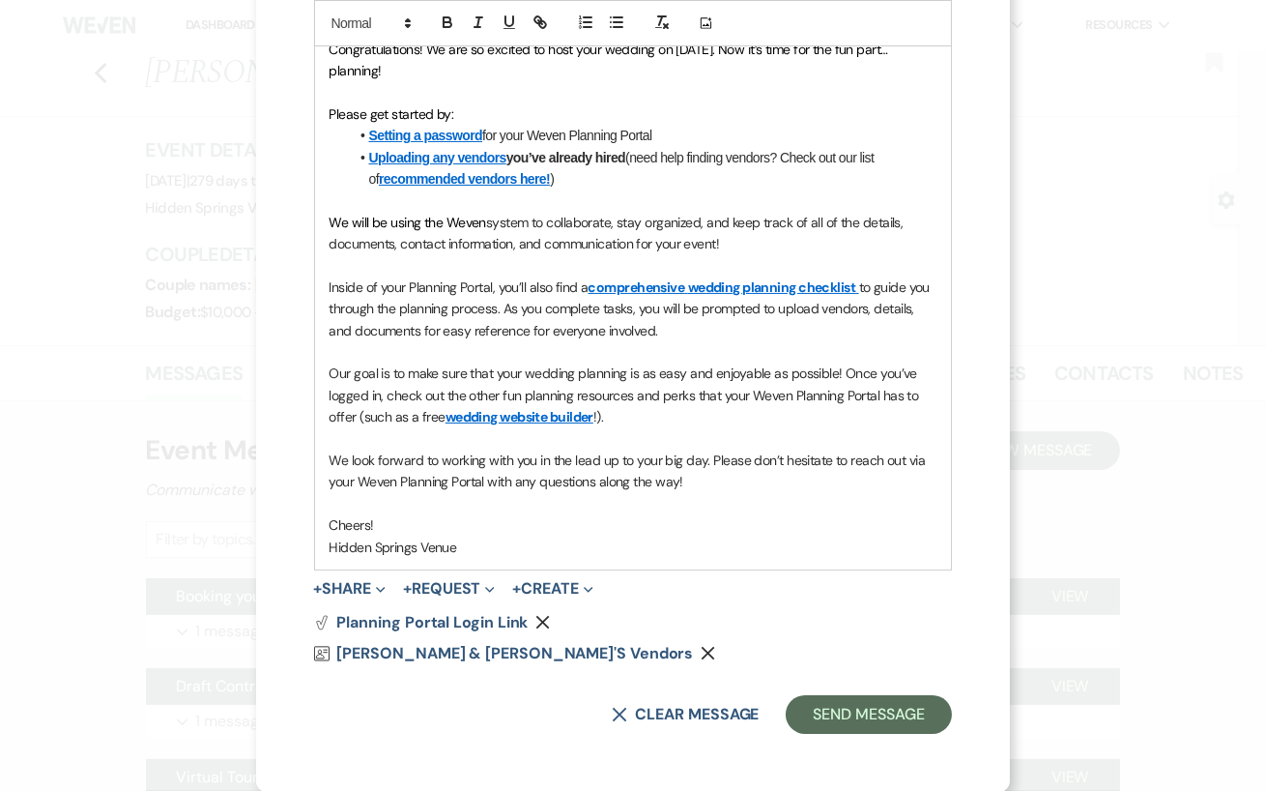
scroll to position [558, 0]
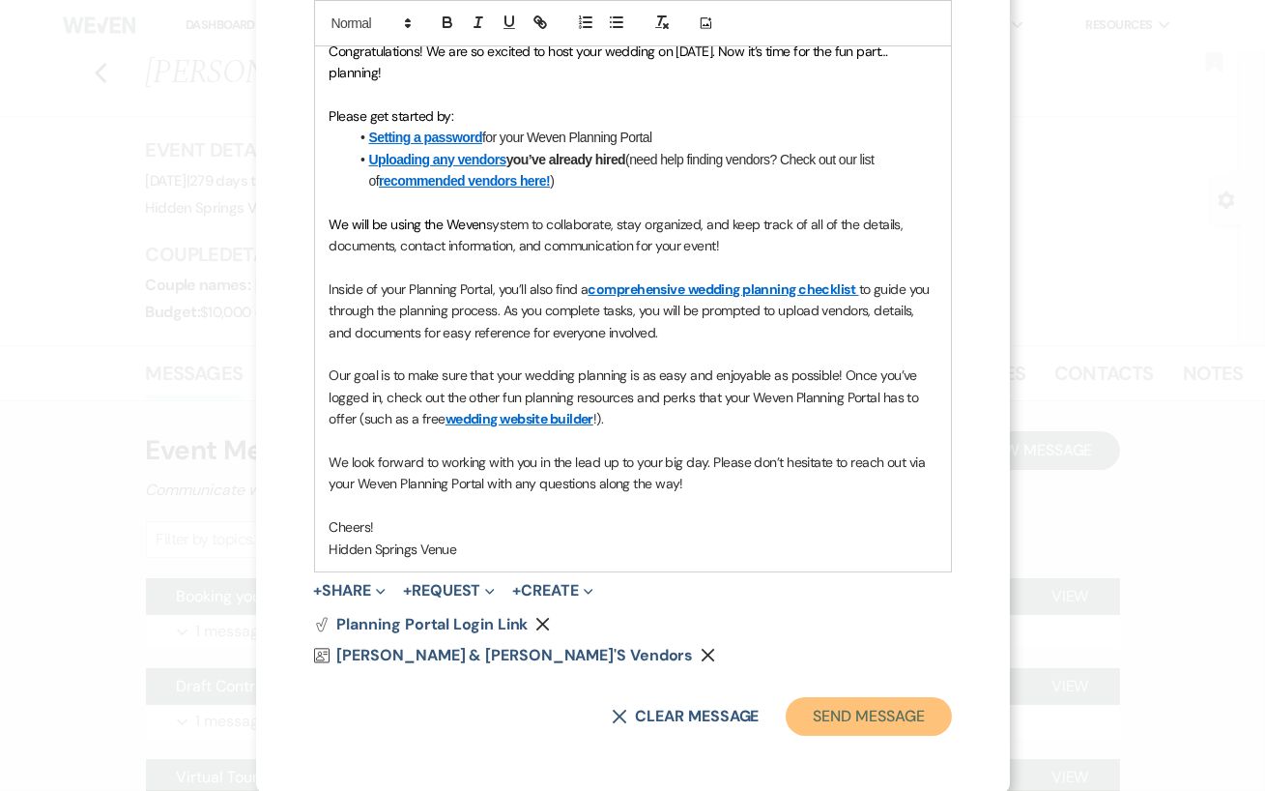
click at [885, 709] on button "Send Message" at bounding box center [868, 716] width 165 height 39
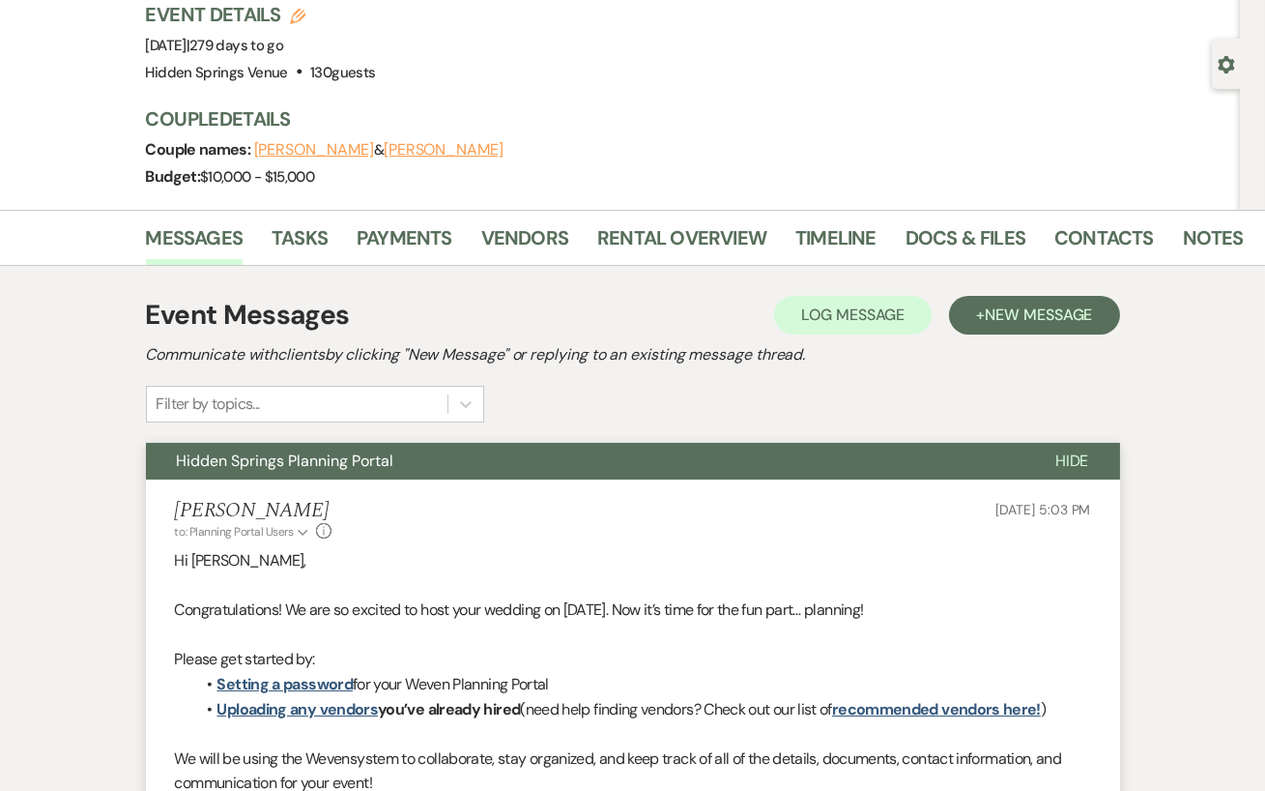
scroll to position [0, 0]
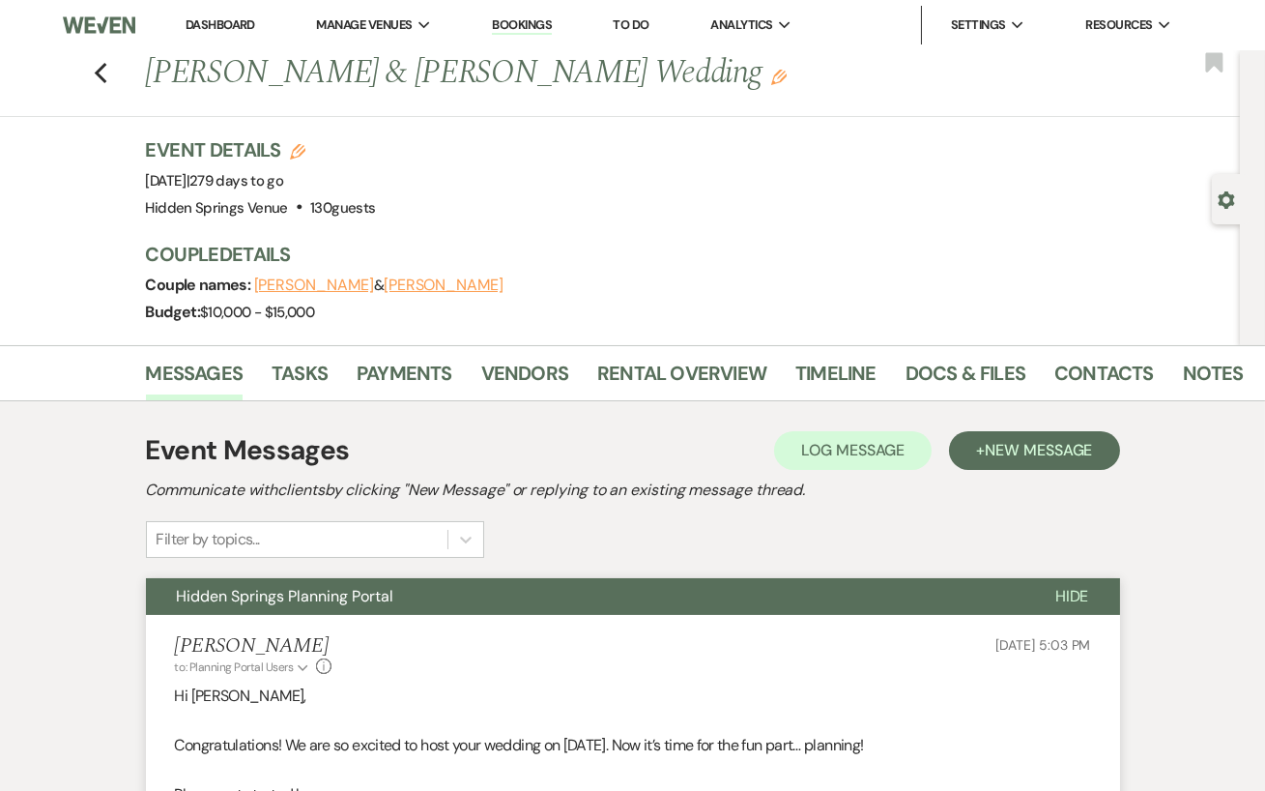
click at [210, 22] on link "Dashboard" at bounding box center [221, 24] width 70 height 16
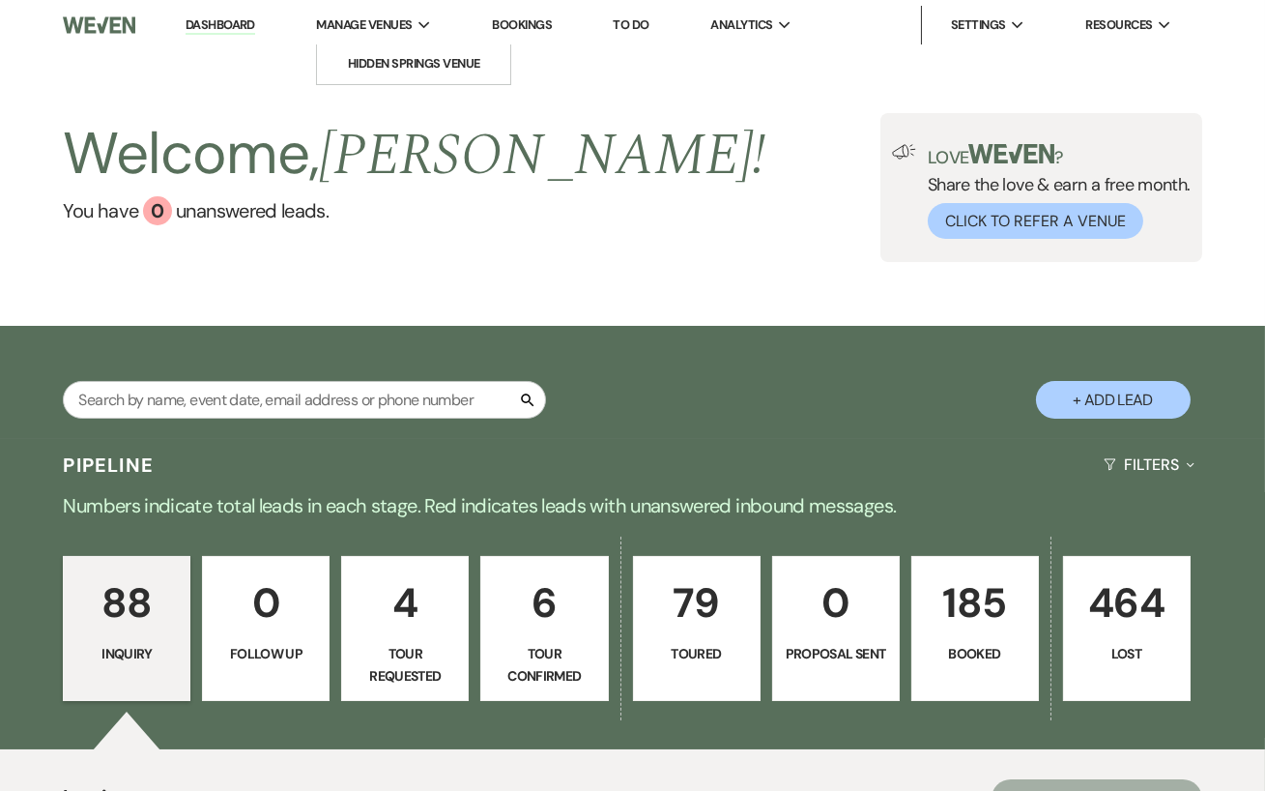
click at [419, 24] on div "Manage Venues Expand" at bounding box center [373, 24] width 115 height 19
click at [400, 47] on link "Hidden Springs Venue" at bounding box center [413, 63] width 193 height 39
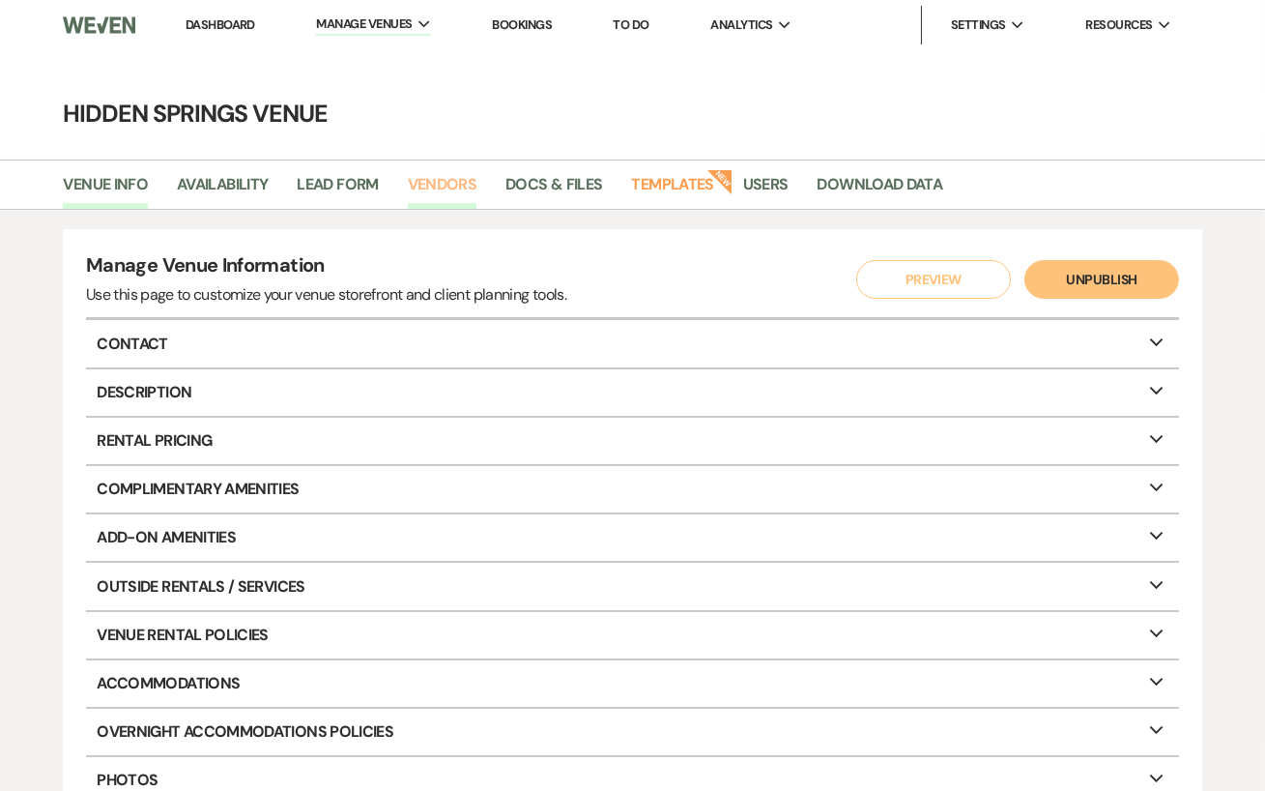
click at [425, 187] on link "Vendors" at bounding box center [443, 190] width 70 height 37
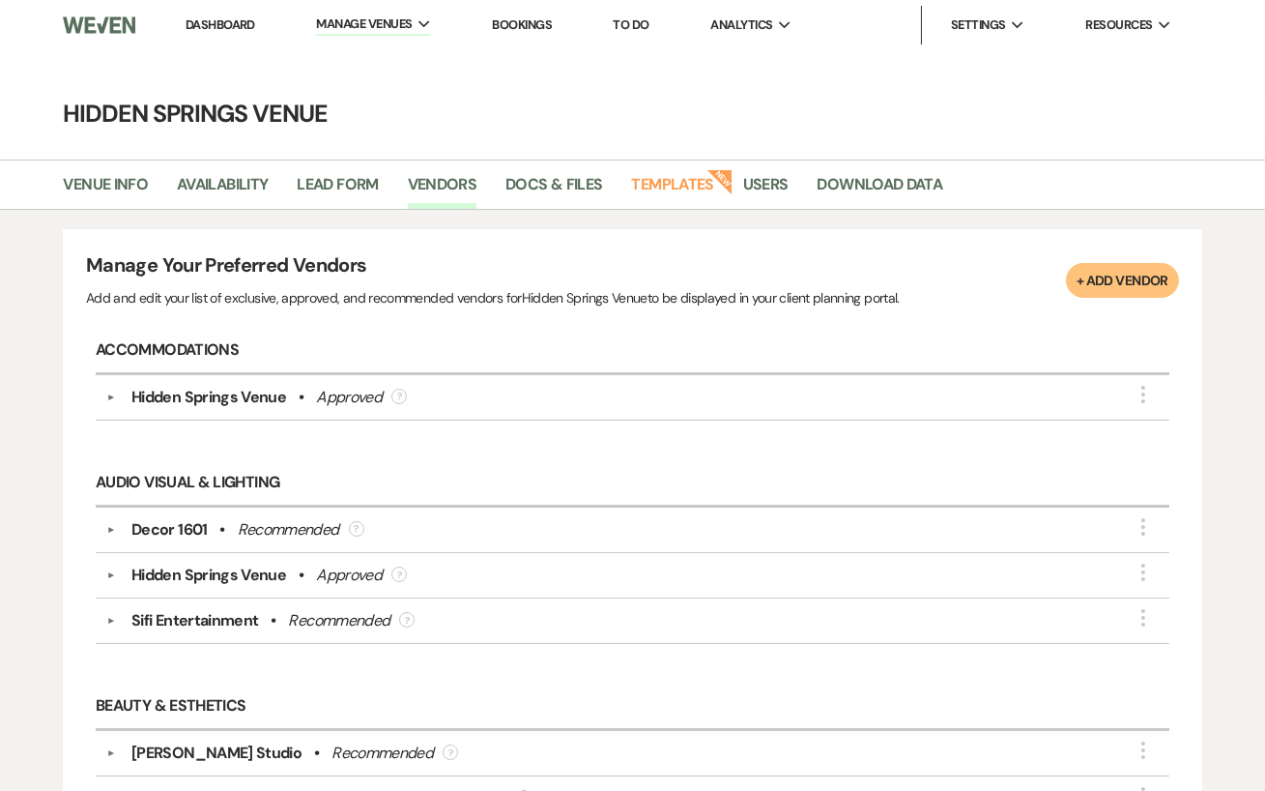
click at [1136, 268] on button "+ Add Vendor" at bounding box center [1122, 280] width 113 height 35
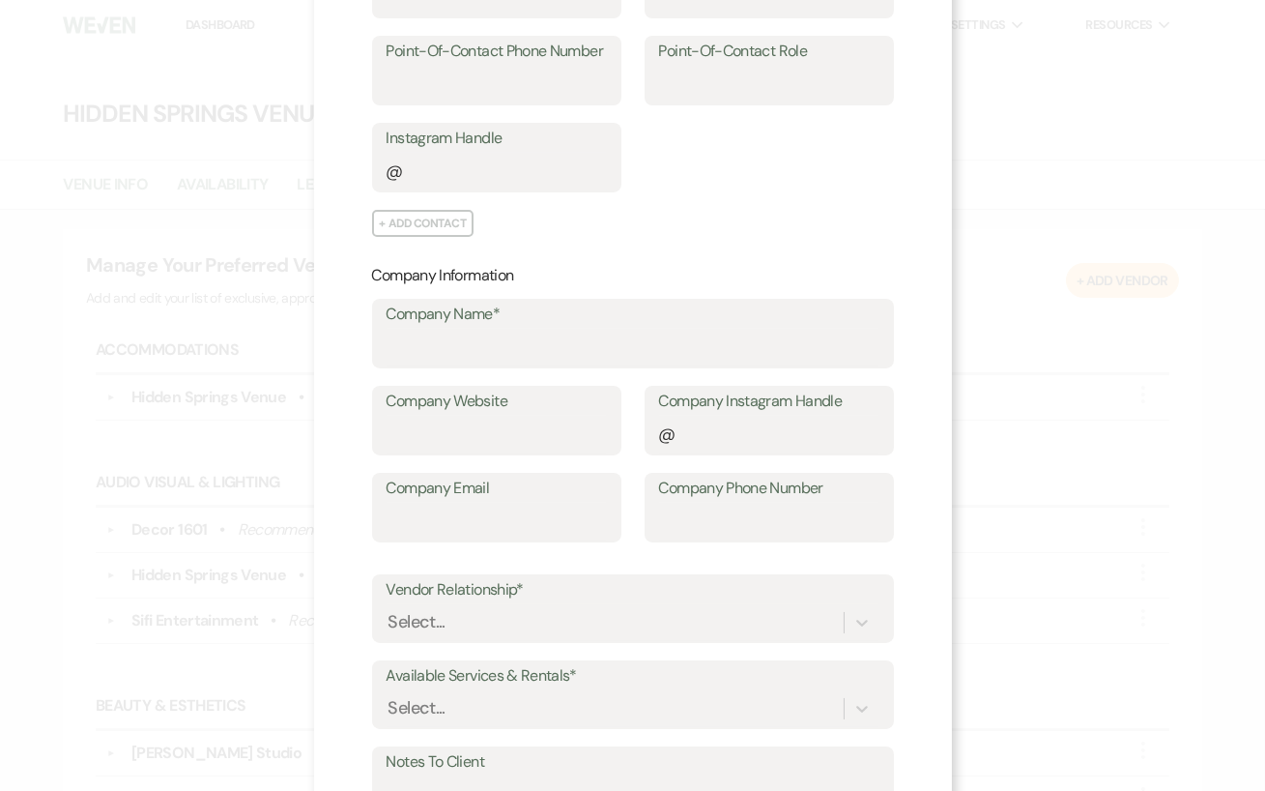
scroll to position [336, 0]
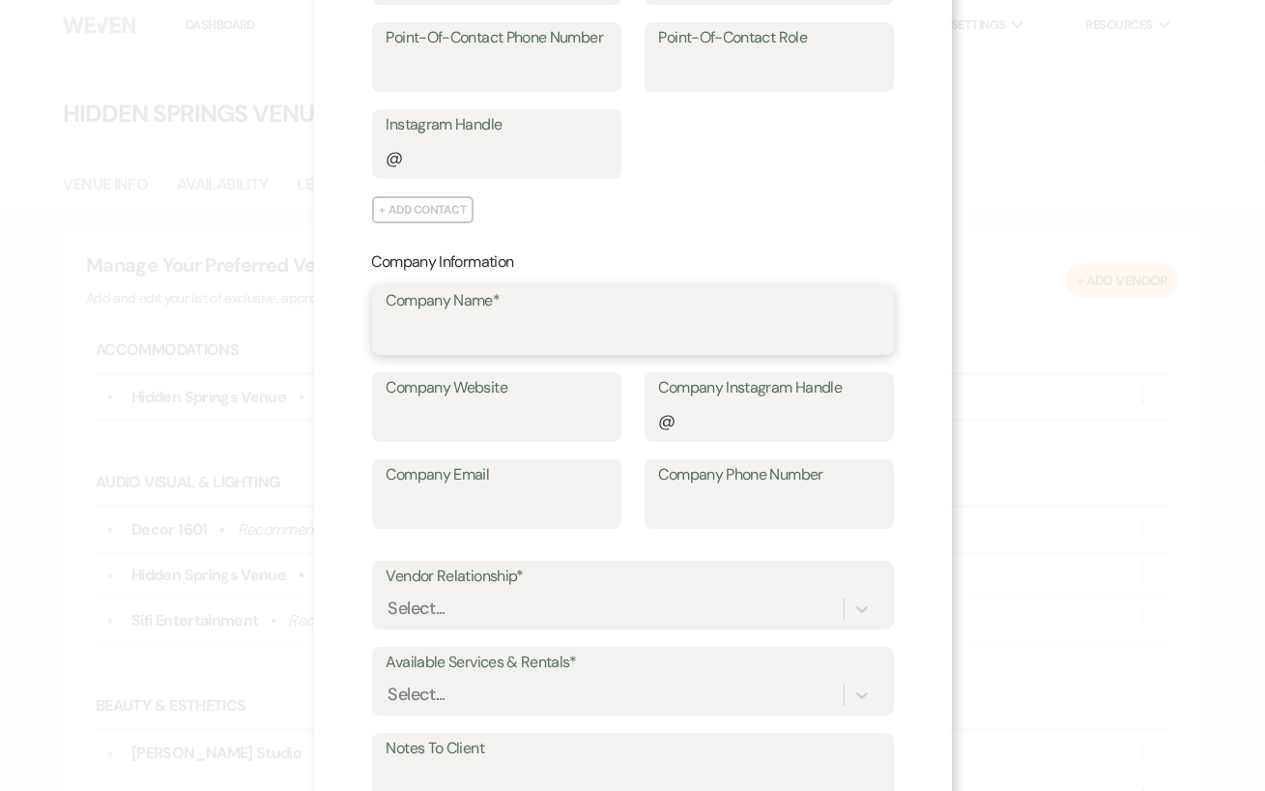
click at [423, 350] on input "Company Name*" at bounding box center [633, 334] width 493 height 38
type input "Tastful Gatherings"
click at [453, 417] on input "Company Website" at bounding box center [497, 421] width 220 height 38
paste input "[URL][DOMAIN_NAME]"
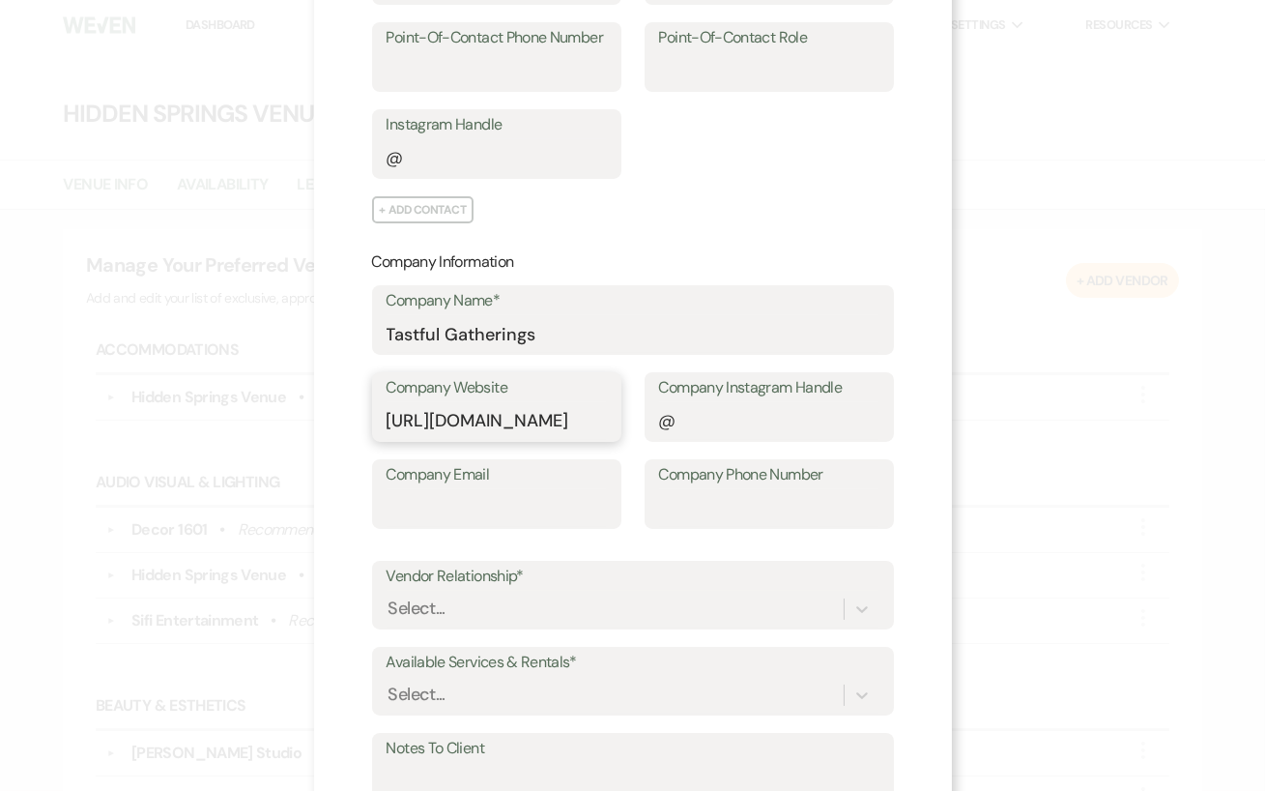
scroll to position [0, 35]
type input "[URL][DOMAIN_NAME]"
click at [474, 503] on input "Company Email" at bounding box center [497, 508] width 220 height 38
paste input "[EMAIL_ADDRESS][DOMAIN_NAME]"
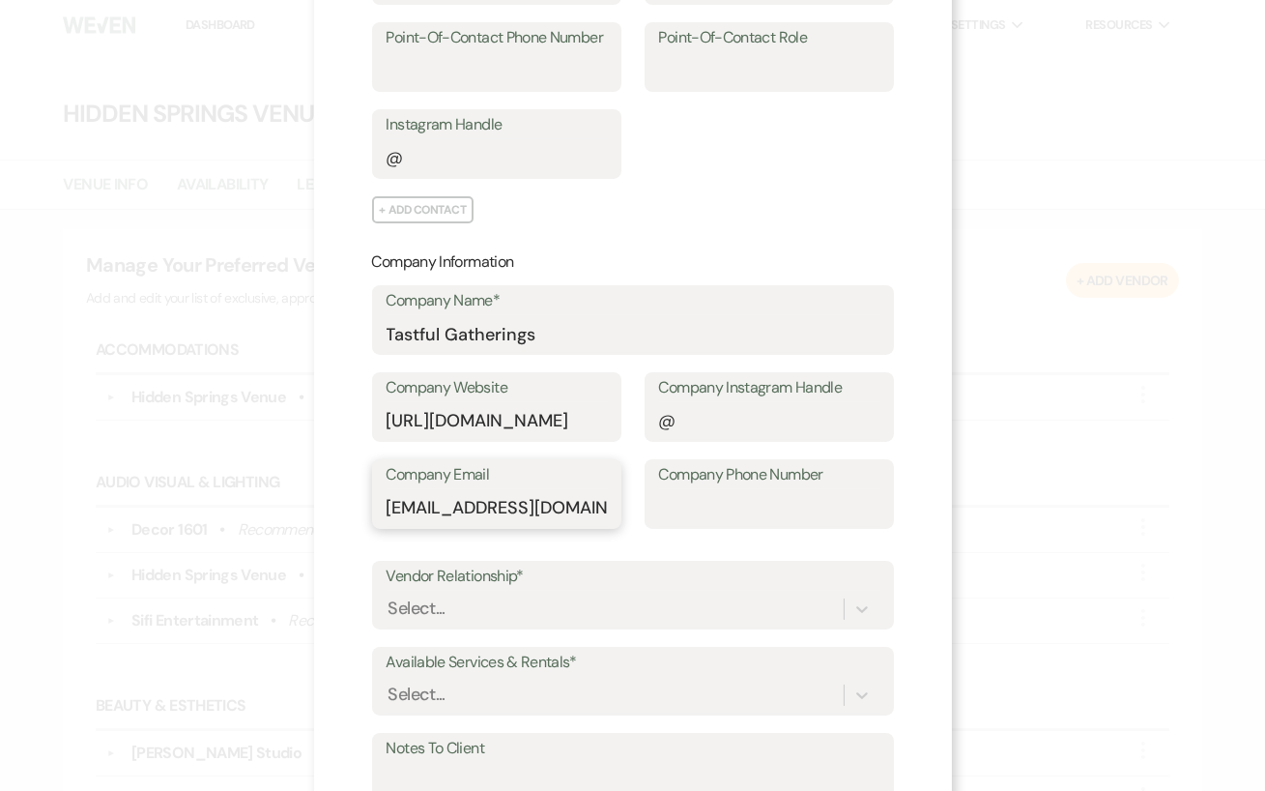
scroll to position [0, 45]
type input "[EMAIL_ADDRESS][DOMAIN_NAME]"
click at [694, 421] on input "Company Instagram Handle" at bounding box center [769, 421] width 220 height 38
type input "tasteful"
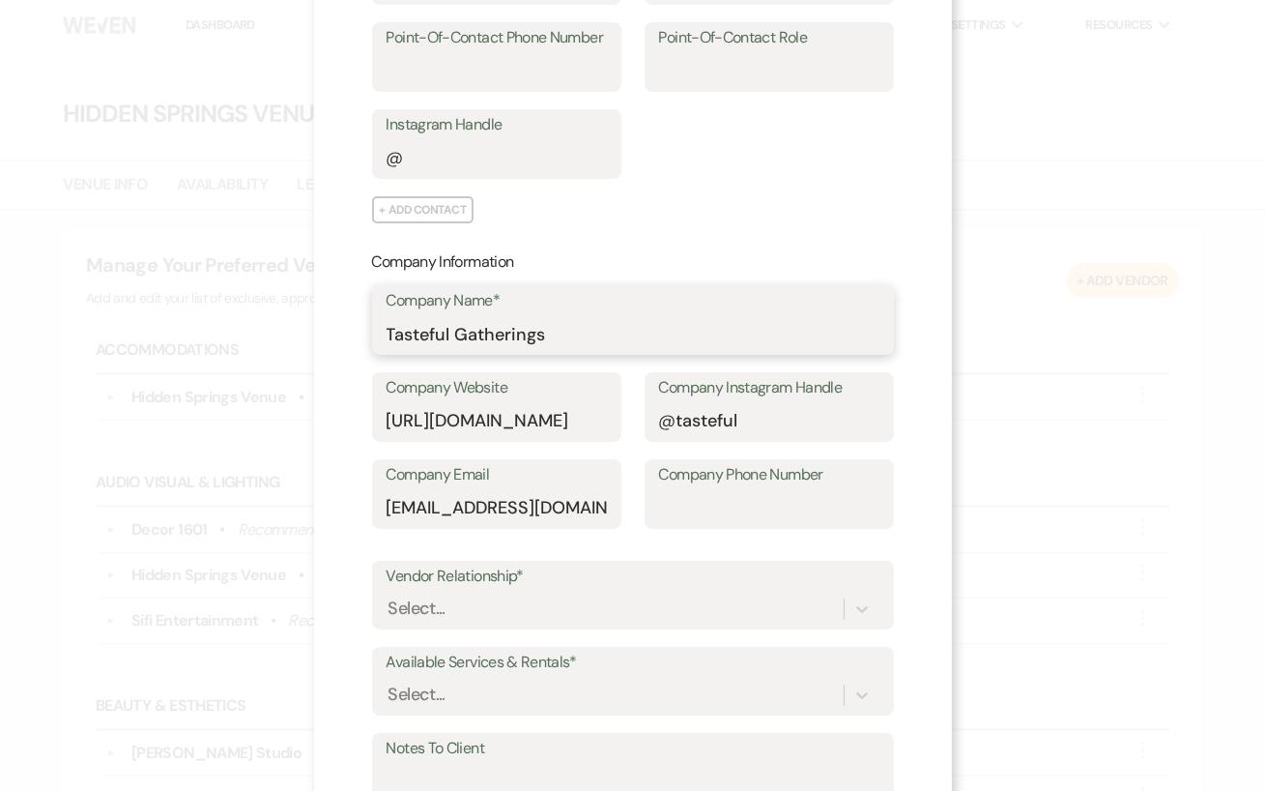
click at [419, 331] on input "Tasteful Gatherings" at bounding box center [633, 334] width 493 height 38
type input "Tasteful Gatherings"
click at [767, 420] on input "tasteful" at bounding box center [769, 421] width 220 height 38
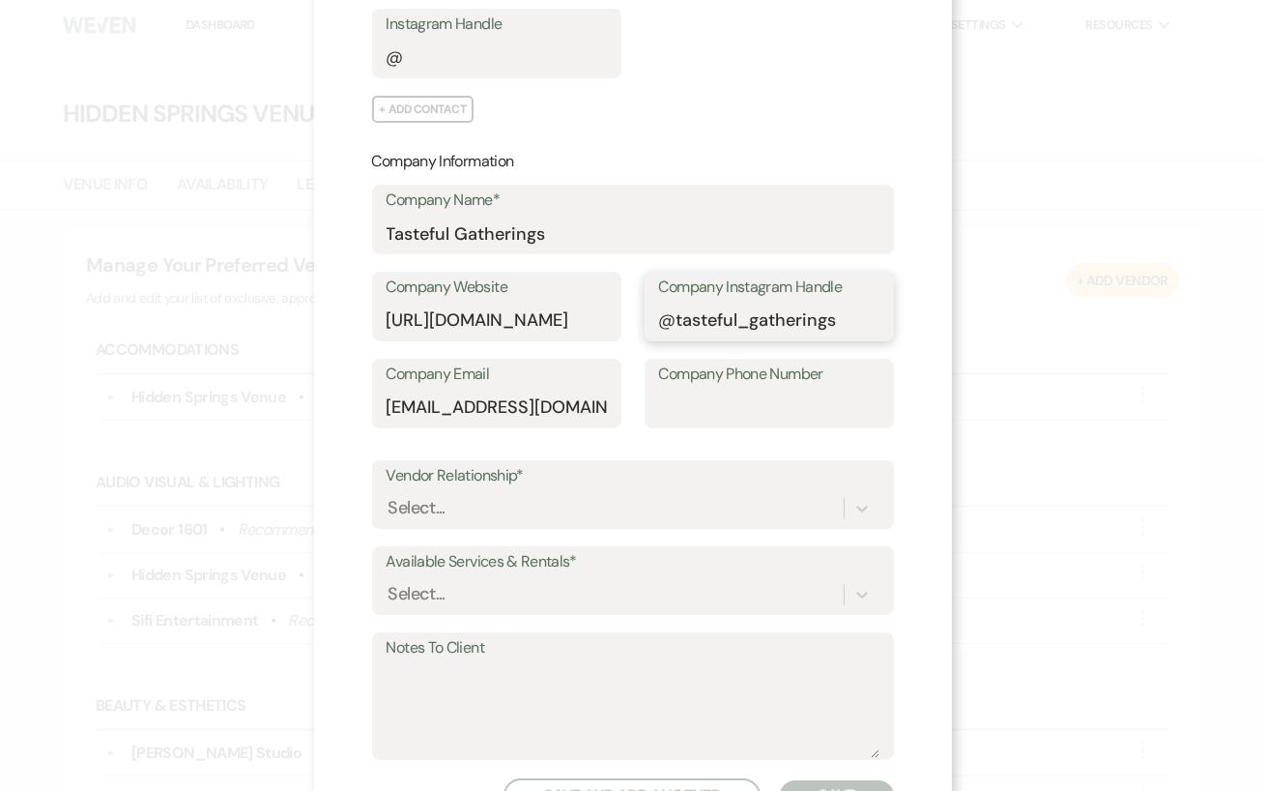
scroll to position [466, 0]
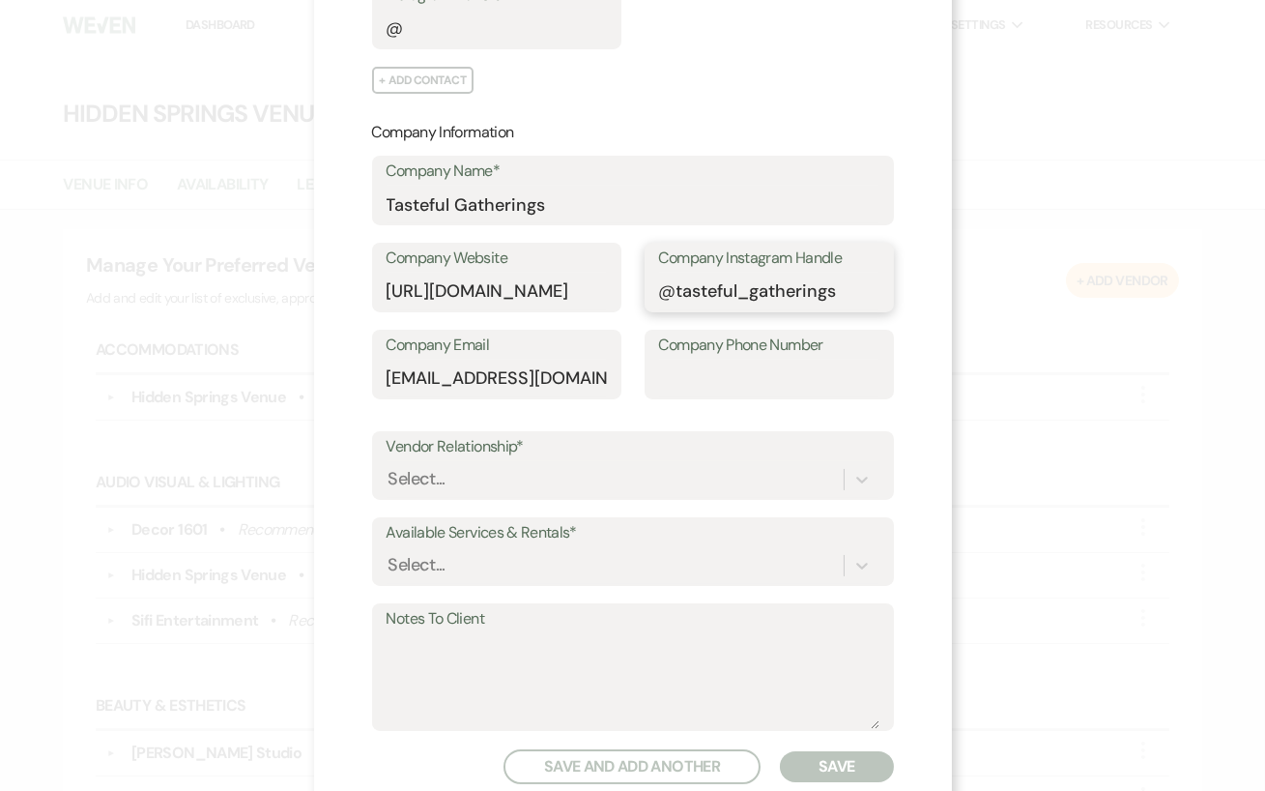
type input "tasteful_gatherings"
click at [811, 481] on div "Select..." at bounding box center [615, 479] width 457 height 34
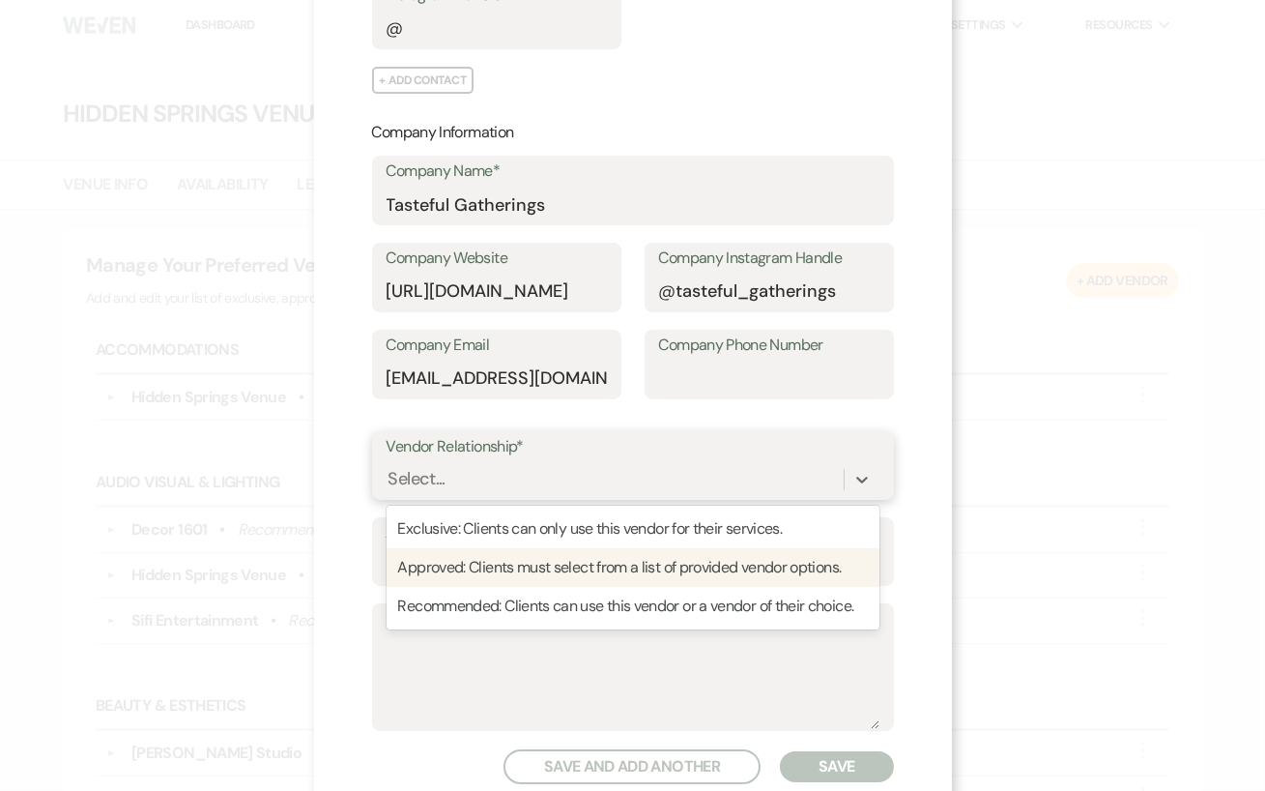
click at [798, 575] on div "Approved: Clients must select from a list of provided vendor options." at bounding box center [633, 567] width 493 height 39
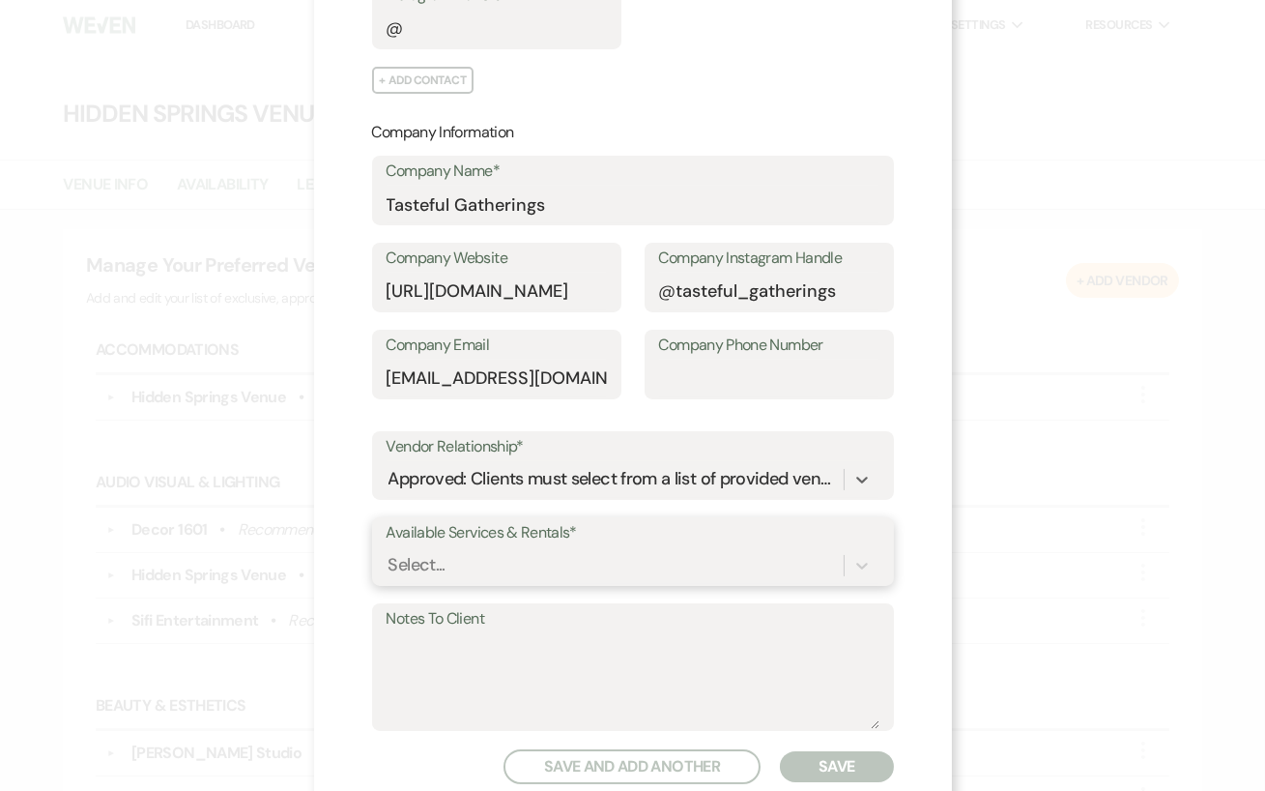
click at [762, 571] on div "Select..." at bounding box center [633, 565] width 493 height 37
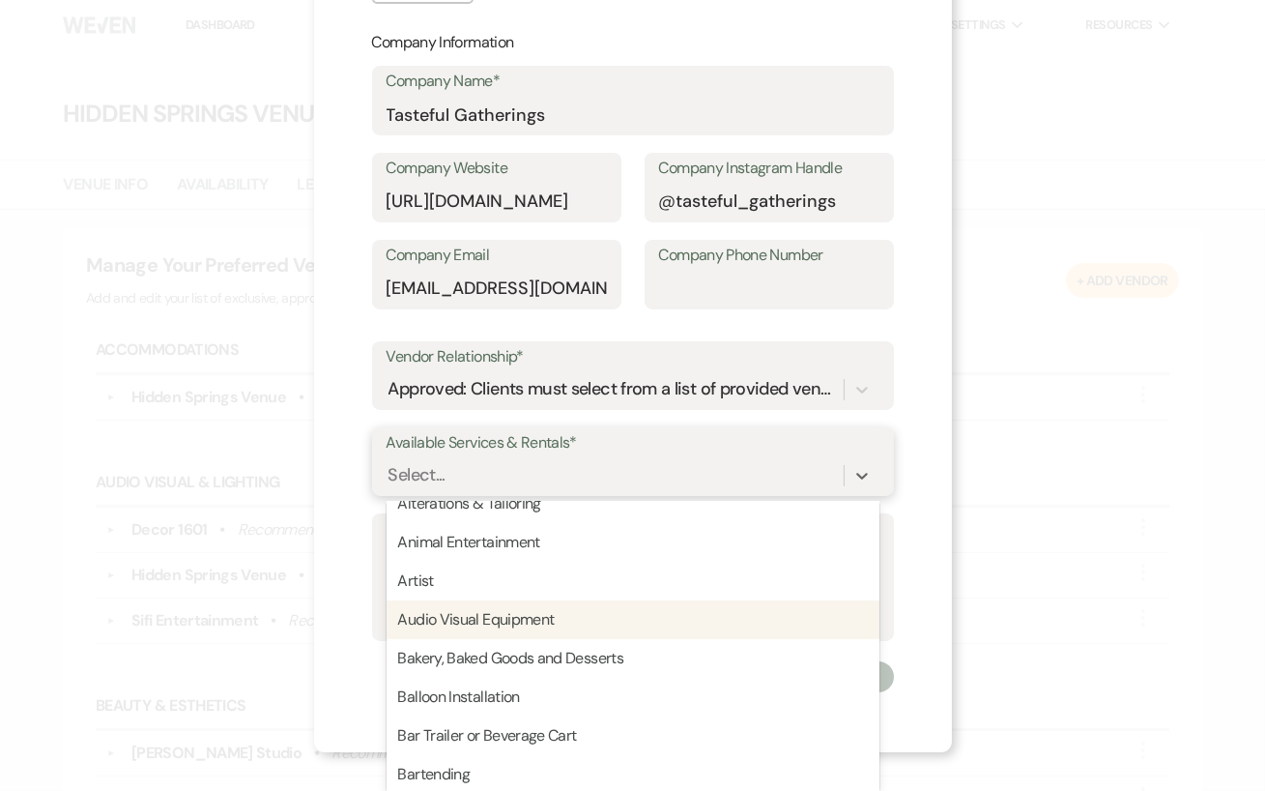
scroll to position [138, 0]
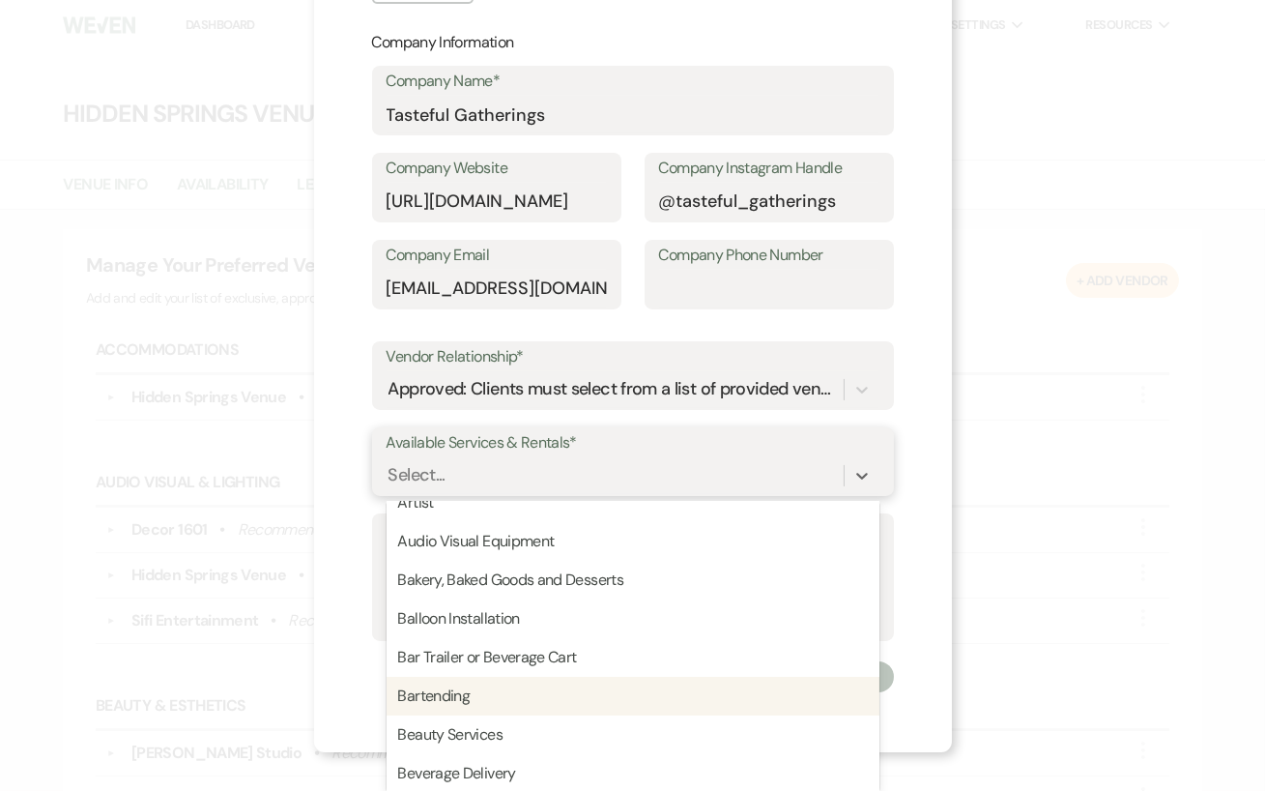
click at [421, 708] on div "Bartending" at bounding box center [633, 695] width 493 height 39
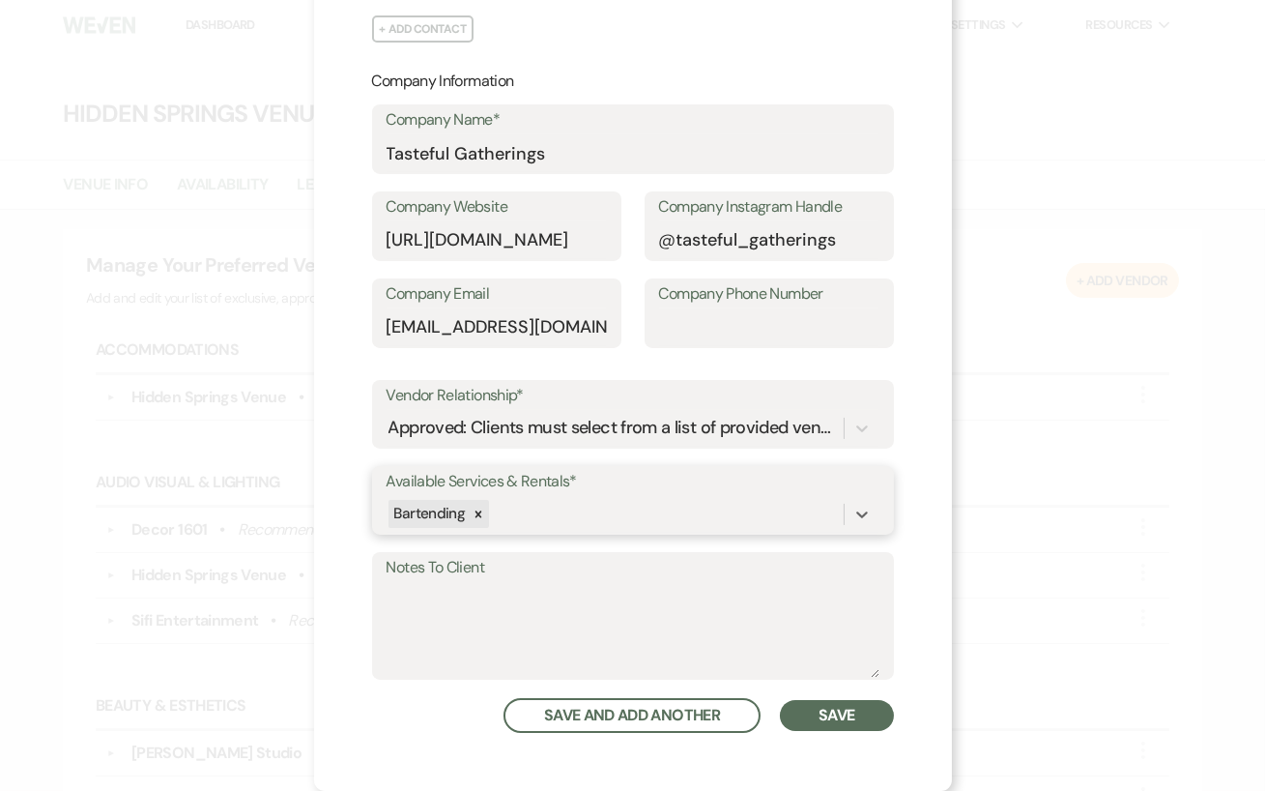
scroll to position [515, 0]
click at [857, 517] on div "option Bartending, selected. 0 results available. Select is focused ,type to re…" at bounding box center [633, 516] width 493 height 37
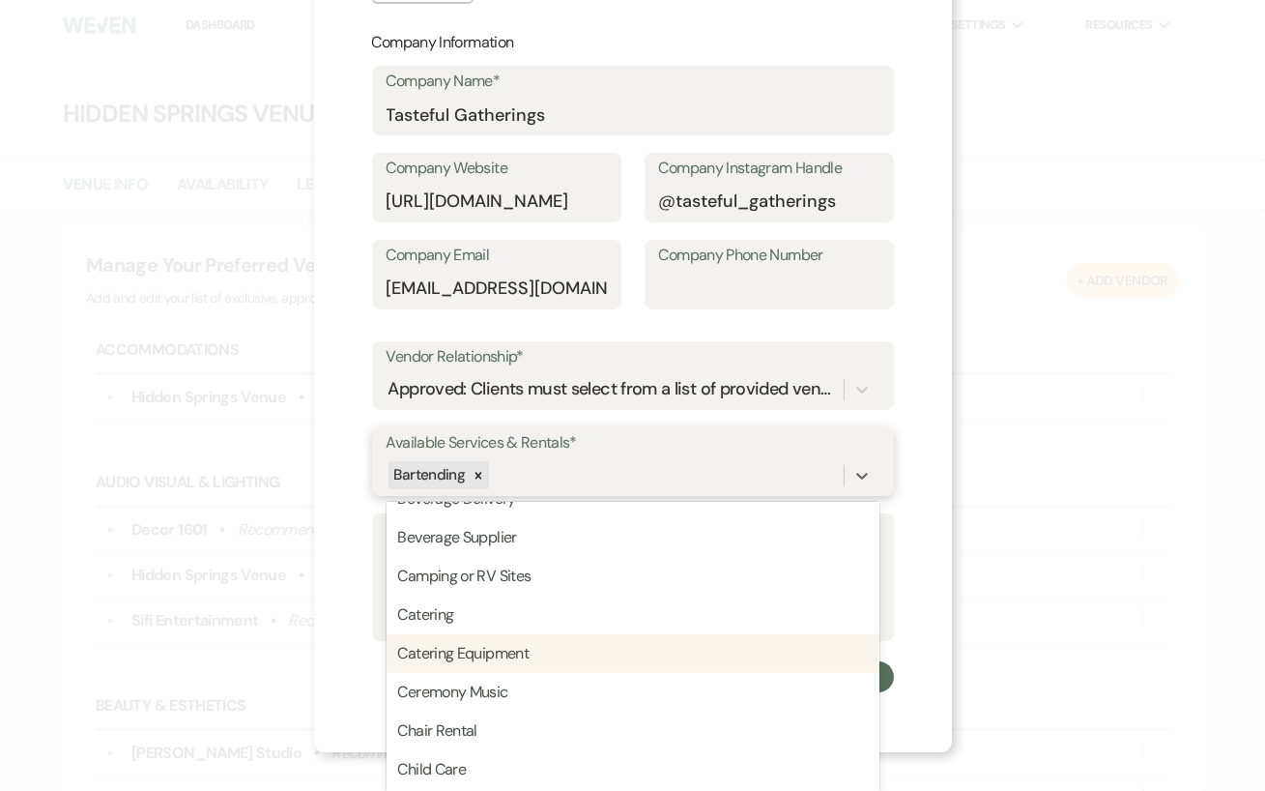
scroll to position [376, 0]
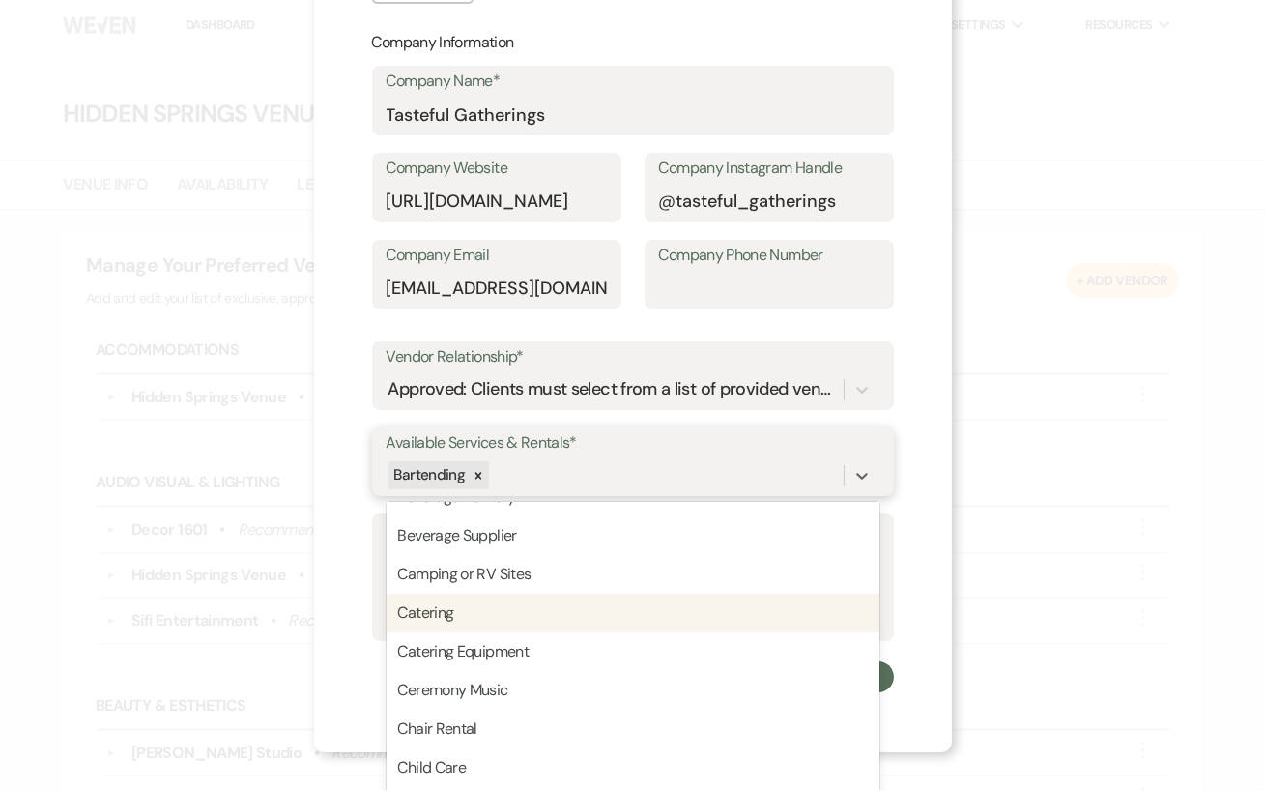
click at [451, 607] on div "Catering" at bounding box center [633, 612] width 493 height 39
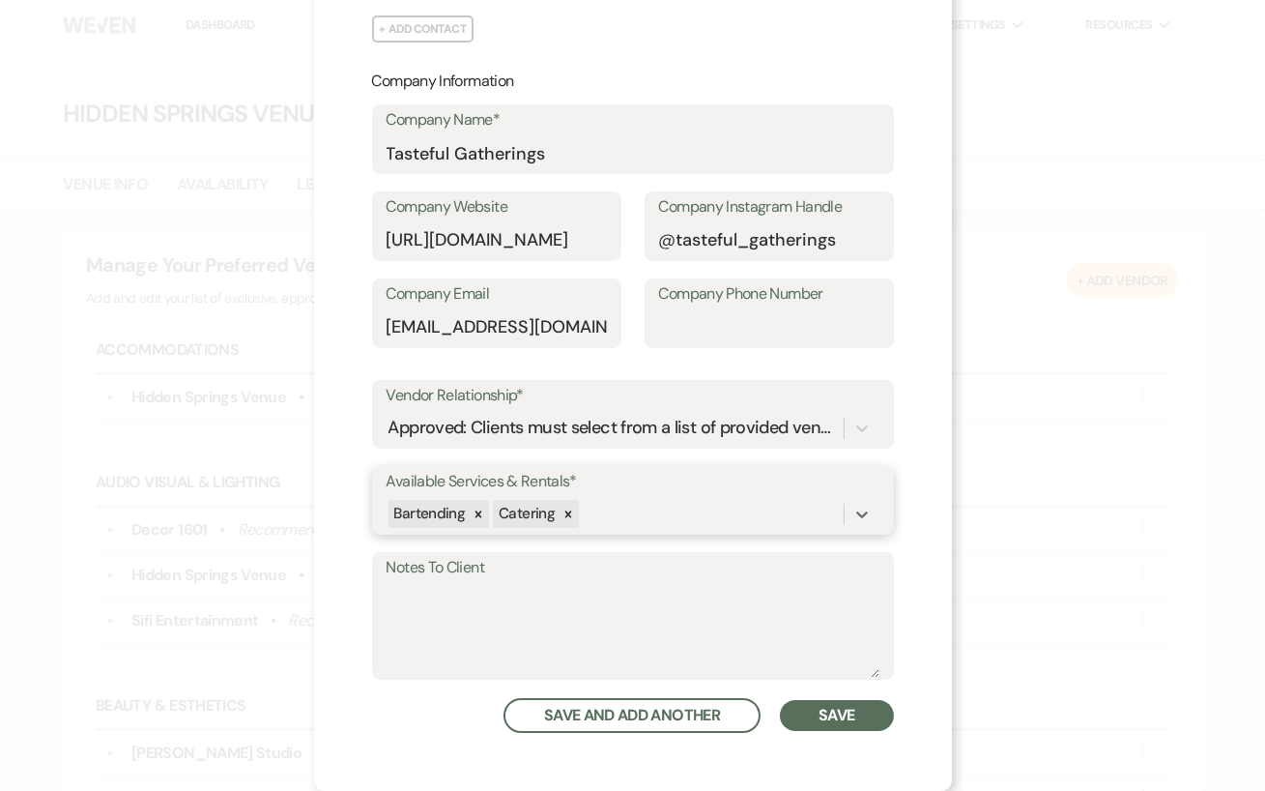
scroll to position [515, 0]
click at [850, 703] on button "Save" at bounding box center [836, 717] width 113 height 31
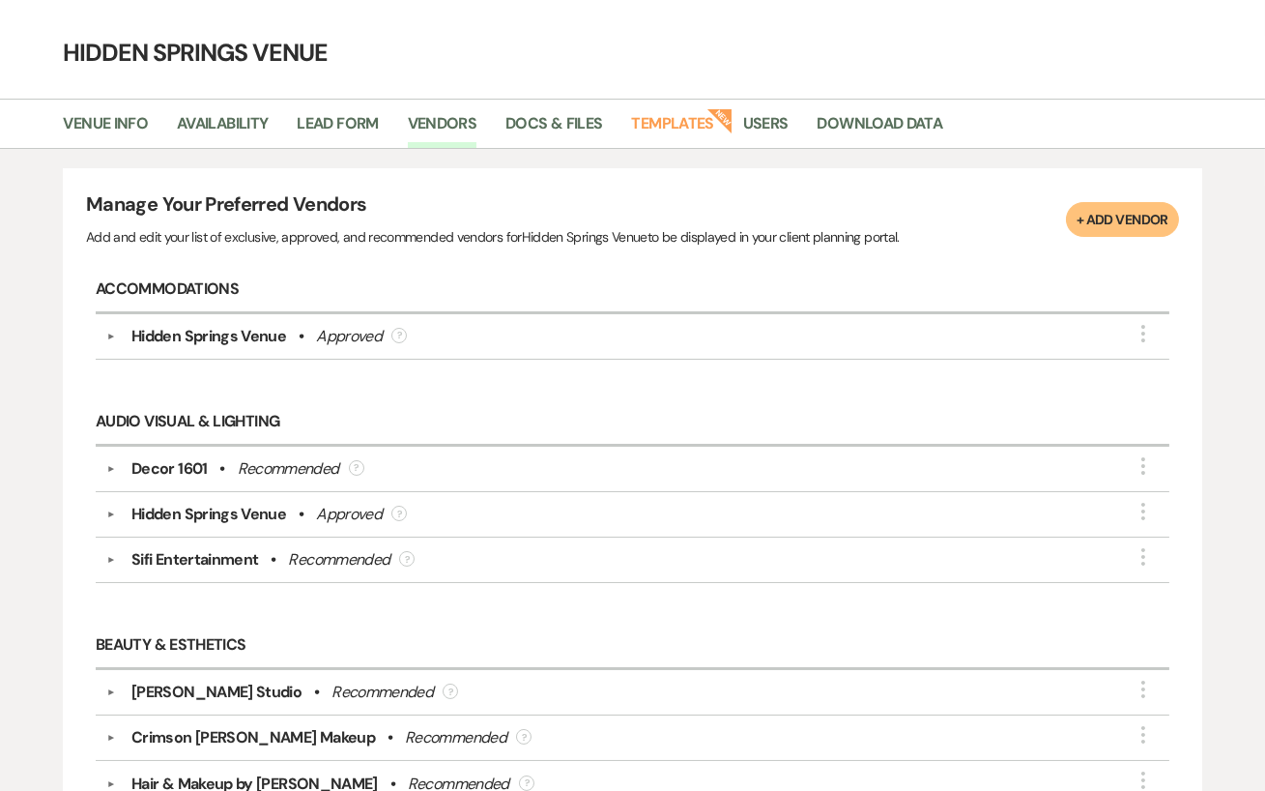
scroll to position [0, 0]
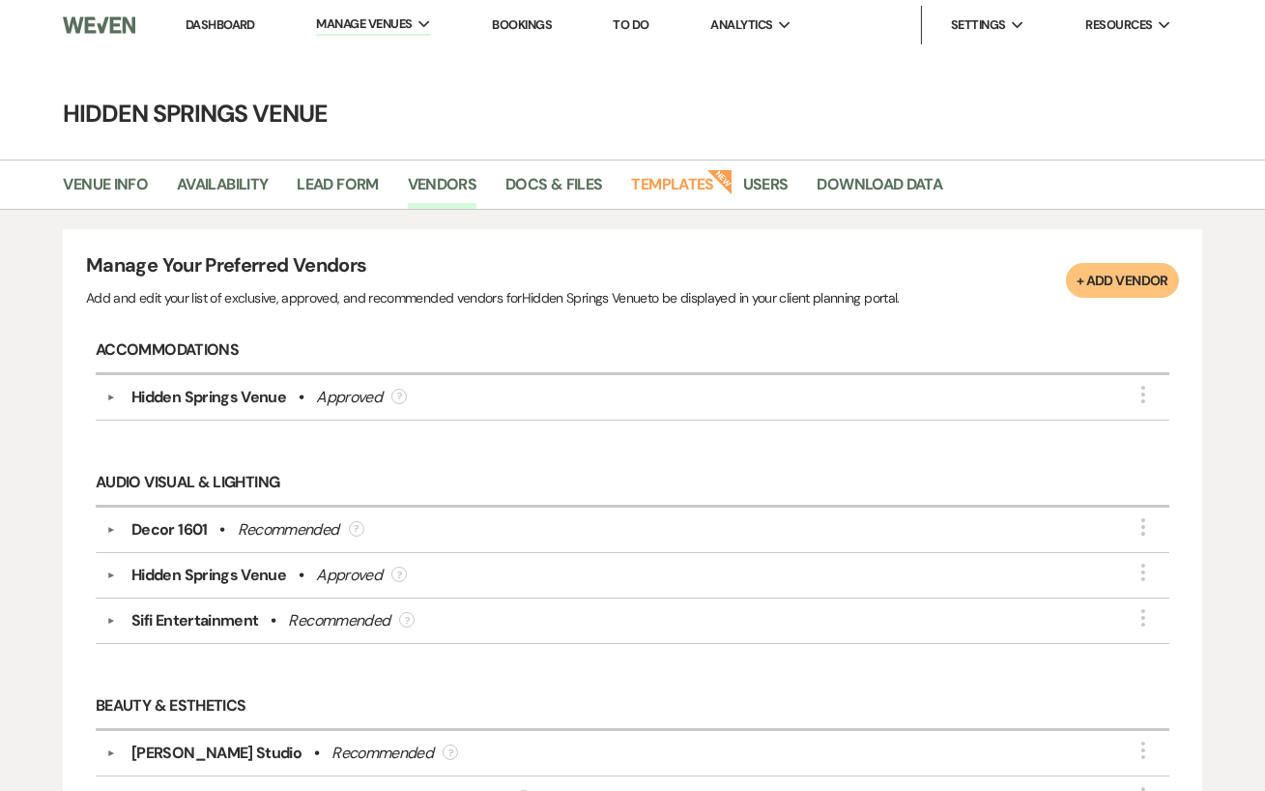
drag, startPoint x: 209, startPoint y: 20, endPoint x: 209, endPoint y: 695, distance: 674.6
drag, startPoint x: 226, startPoint y: 17, endPoint x: 226, endPoint y: 692, distance: 674.6
